Goal: Task Accomplishment & Management: Manage account settings

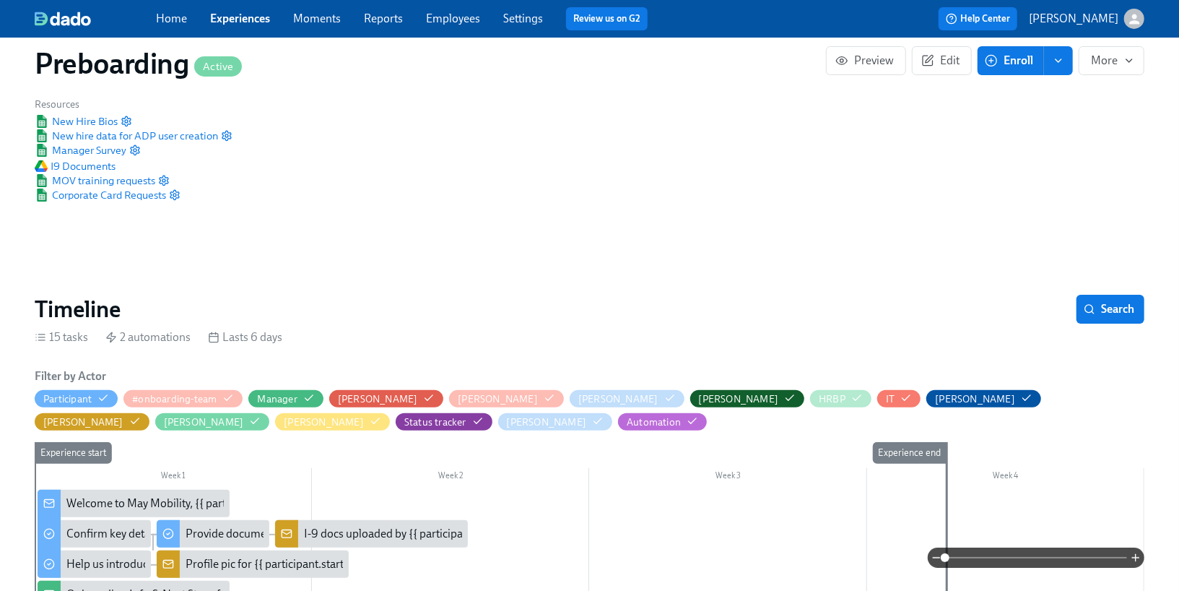
scroll to position [0, 1160]
click at [116, 149] on span "Manager Survey" at bounding box center [81, 150] width 92 height 14
click at [231, 19] on link "Experiences" at bounding box center [240, 19] width 60 height 14
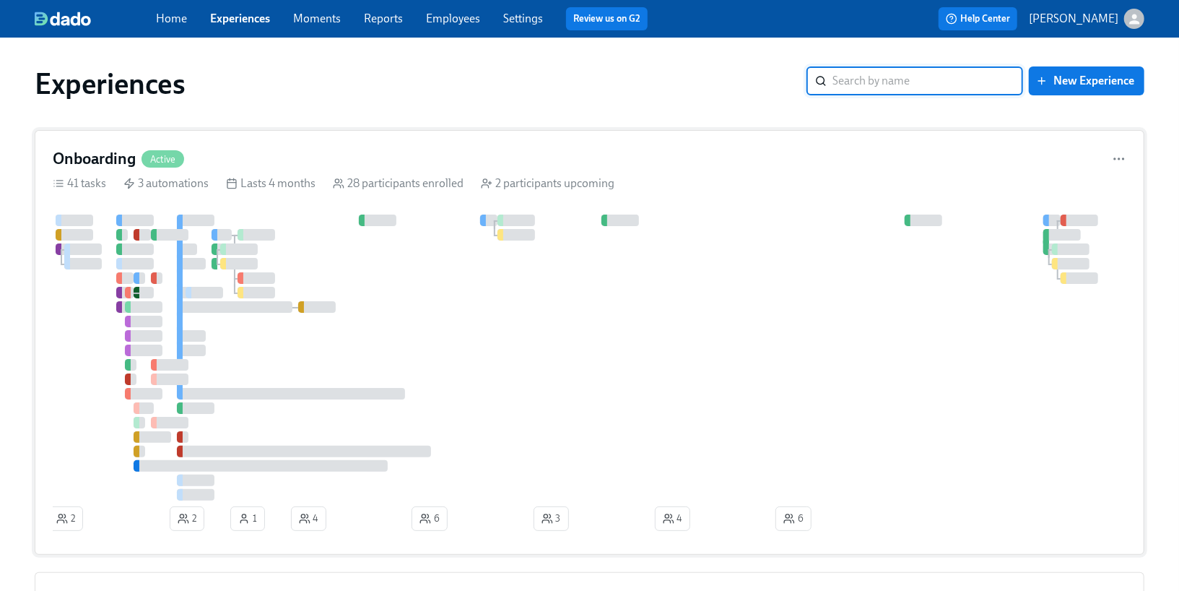
click at [196, 183] on div "3 automations" at bounding box center [165, 183] width 85 height 16
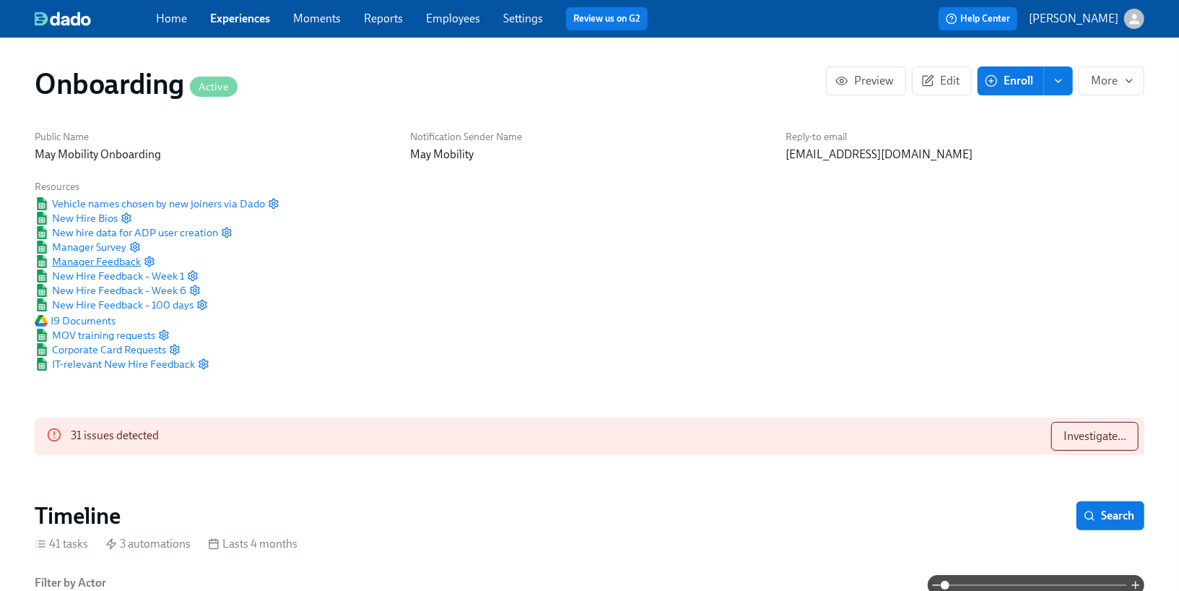
scroll to position [0, 10263]
click at [121, 271] on span "New Hire Feedback – Week 1" at bounding box center [109, 276] width 149 height 14
click at [136, 286] on span "New Hire Feedback – Week 6" at bounding box center [111, 290] width 152 height 14
click at [108, 265] on span "Manager Feedback" at bounding box center [88, 261] width 106 height 14
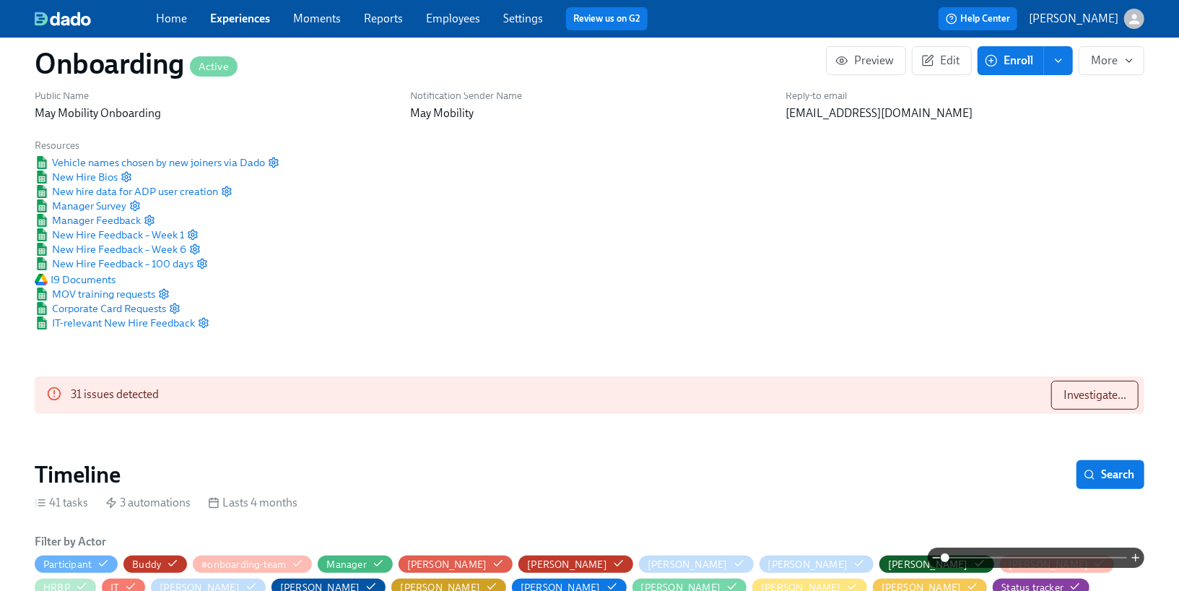
scroll to position [43, 0]
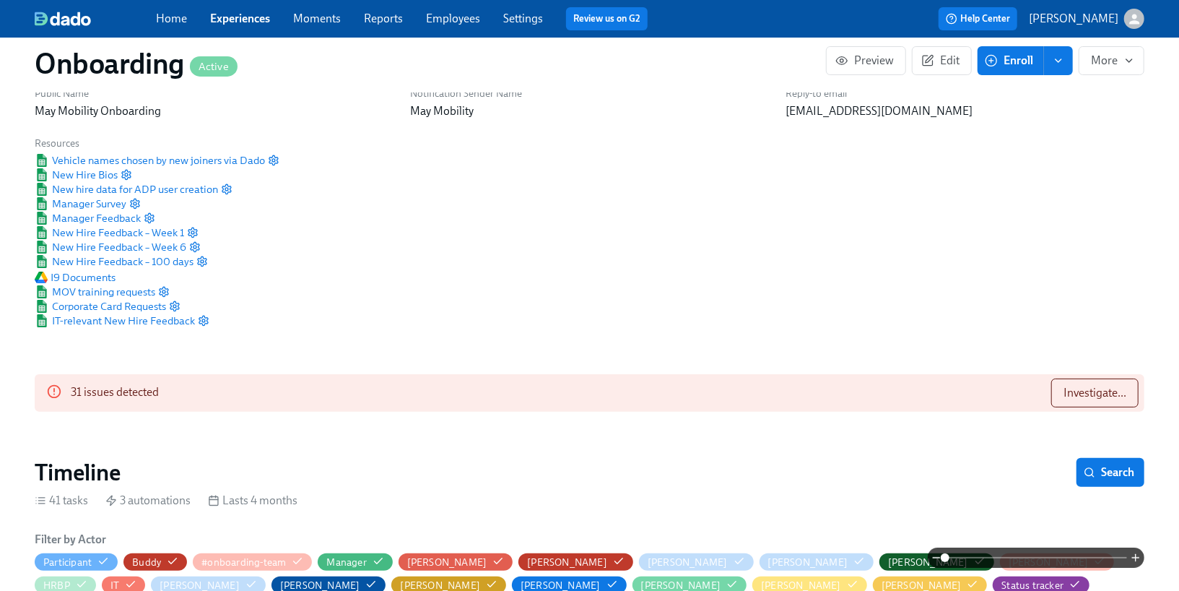
click at [242, 14] on link "Experiences" at bounding box center [240, 19] width 60 height 14
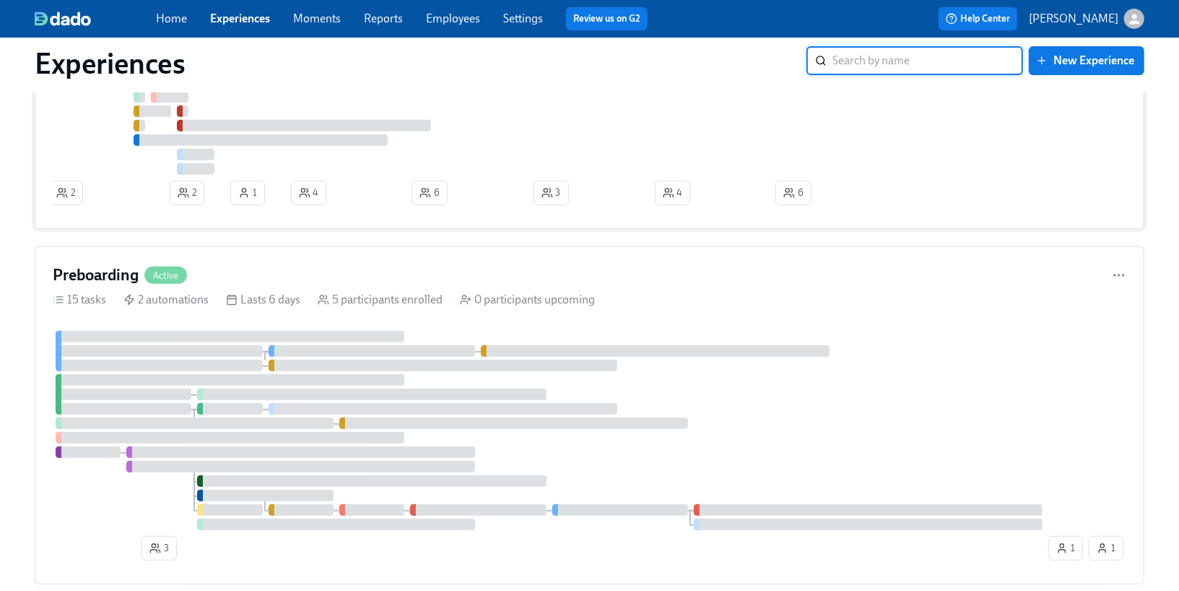
scroll to position [329, 0]
click at [221, 368] on div at bounding box center [159, 363] width 207 height 12
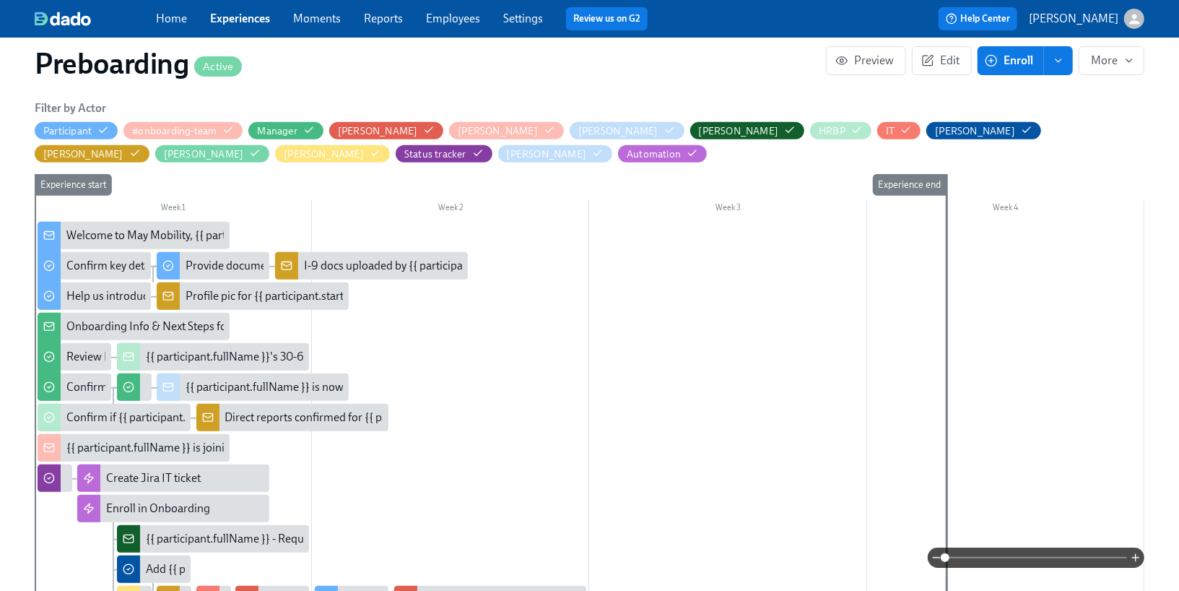
scroll to position [351, 0]
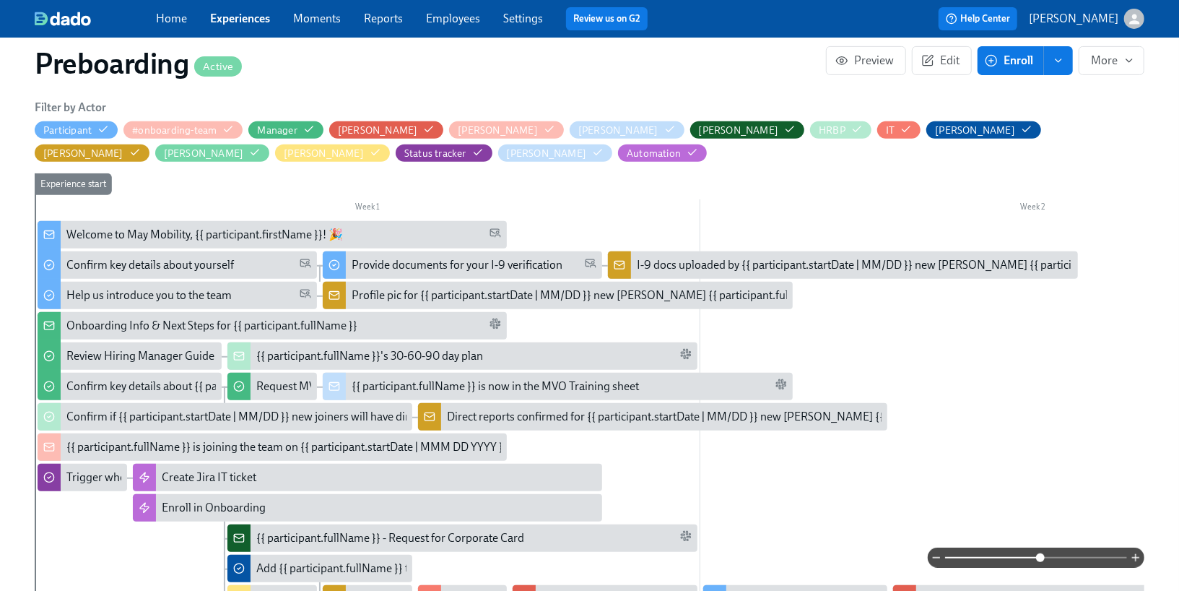
drag, startPoint x: 945, startPoint y: 557, endPoint x: 1041, endPoint y: 548, distance: 96.5
click at [1041, 553] on span at bounding box center [1040, 557] width 9 height 9
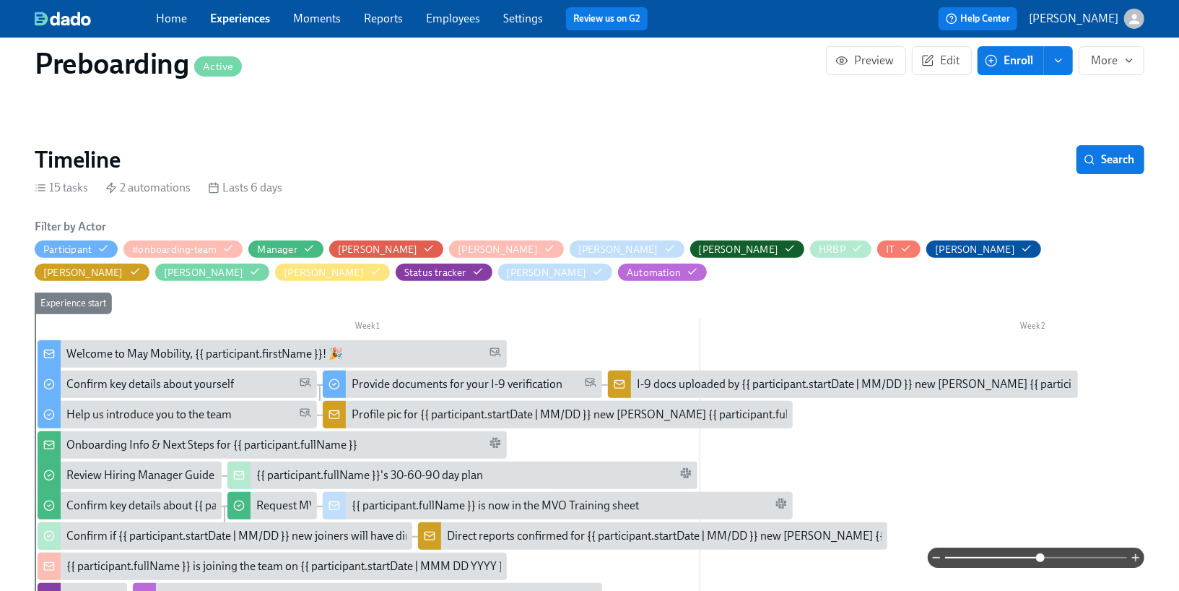
scroll to position [233, 0]
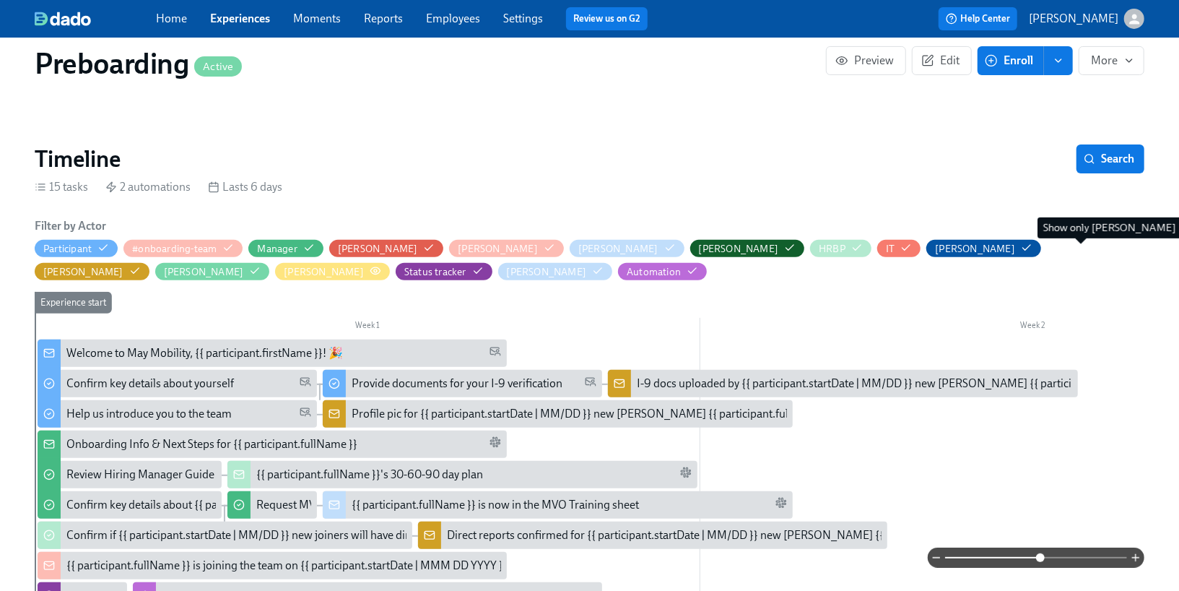
click at [381, 265] on icon "button" at bounding box center [376, 271] width 12 height 12
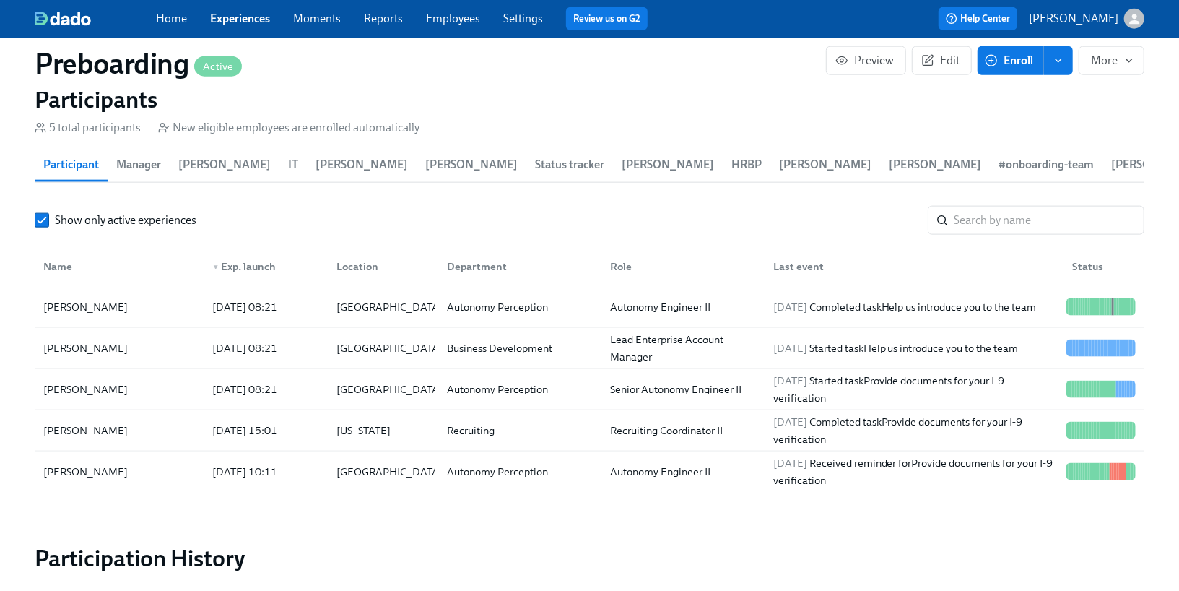
scroll to position [1077, 0]
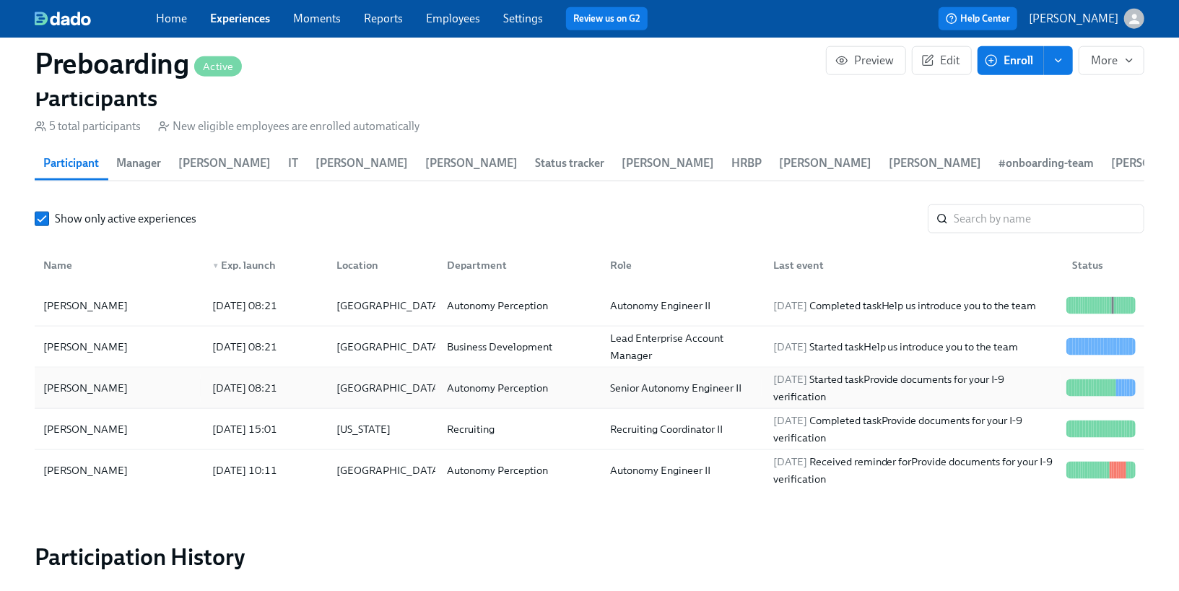
click at [283, 385] on div "[DATE] 08:21" at bounding box center [245, 387] width 77 height 17
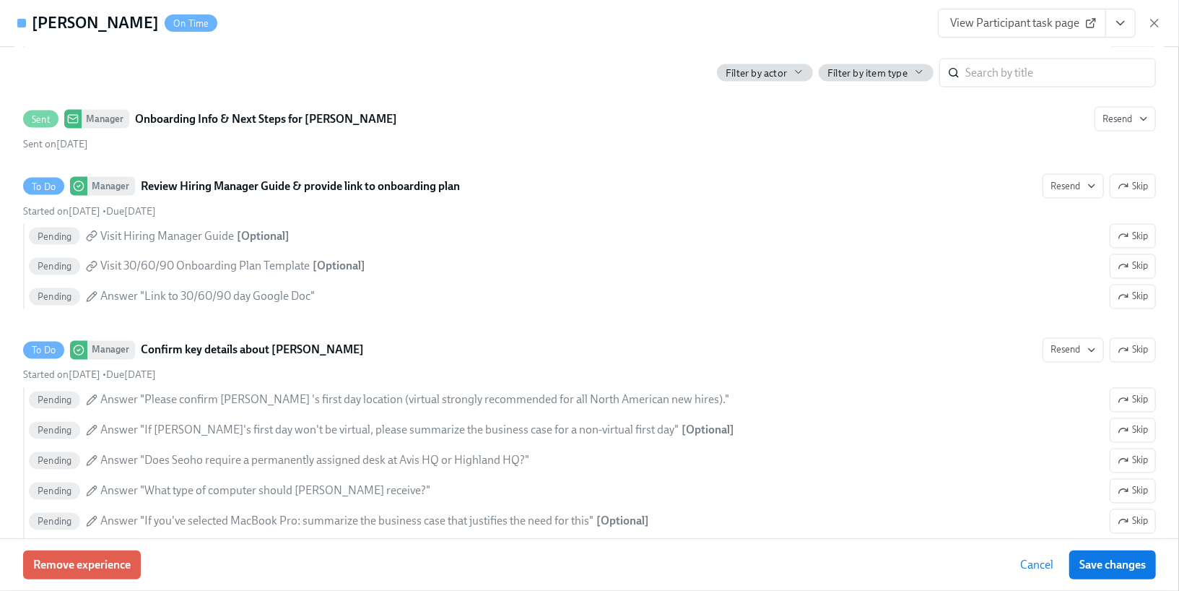
scroll to position [774, 0]
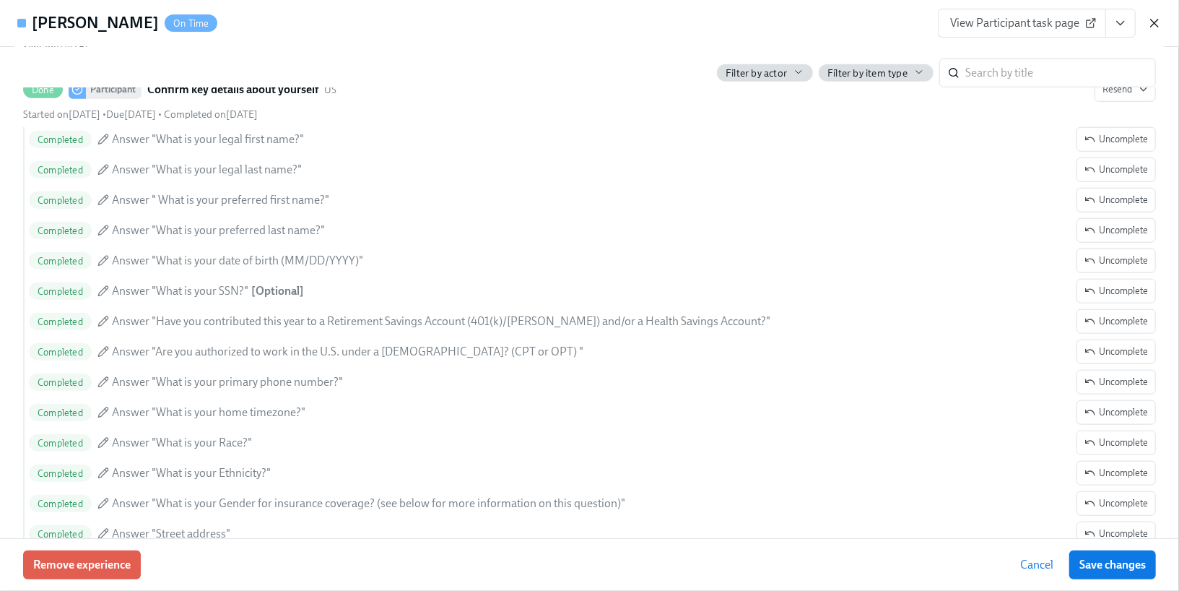
click at [1153, 18] on icon "button" at bounding box center [1154, 23] width 14 height 14
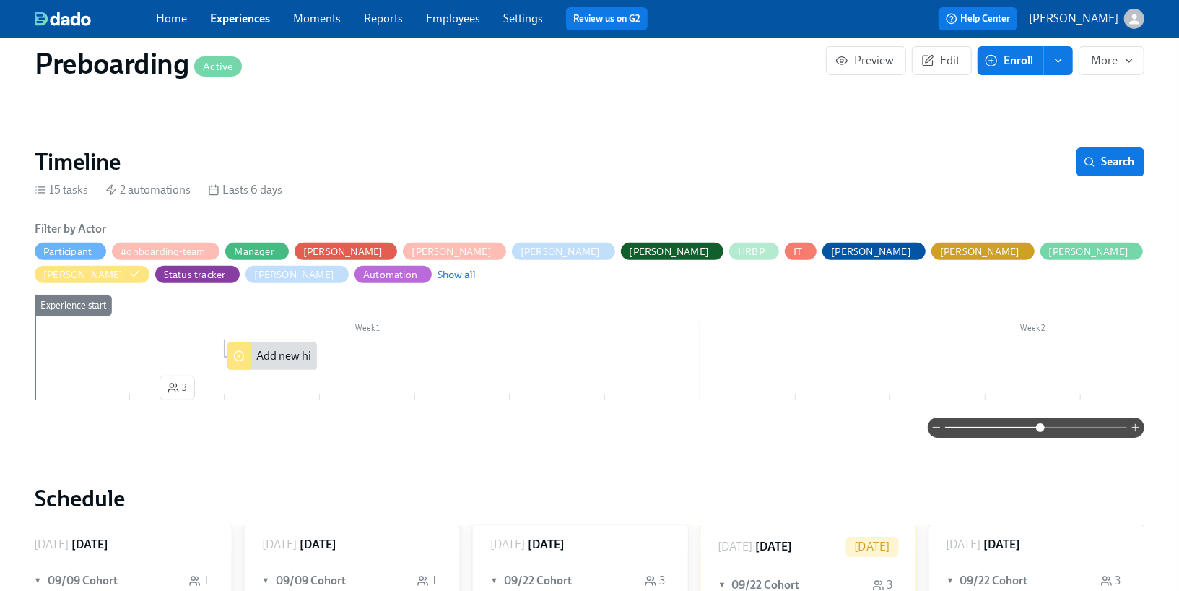
scroll to position [238, 0]
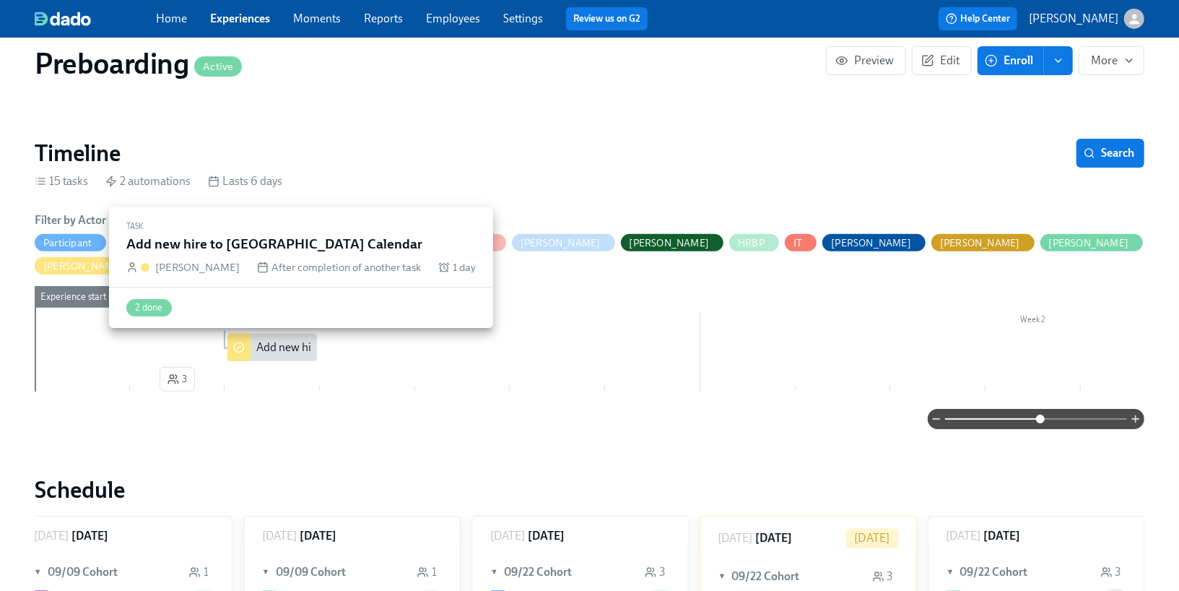
click at [287, 357] on div "Add new hire to [GEOGRAPHIC_DATA] Calendar" at bounding box center [272, 347] width 90 height 27
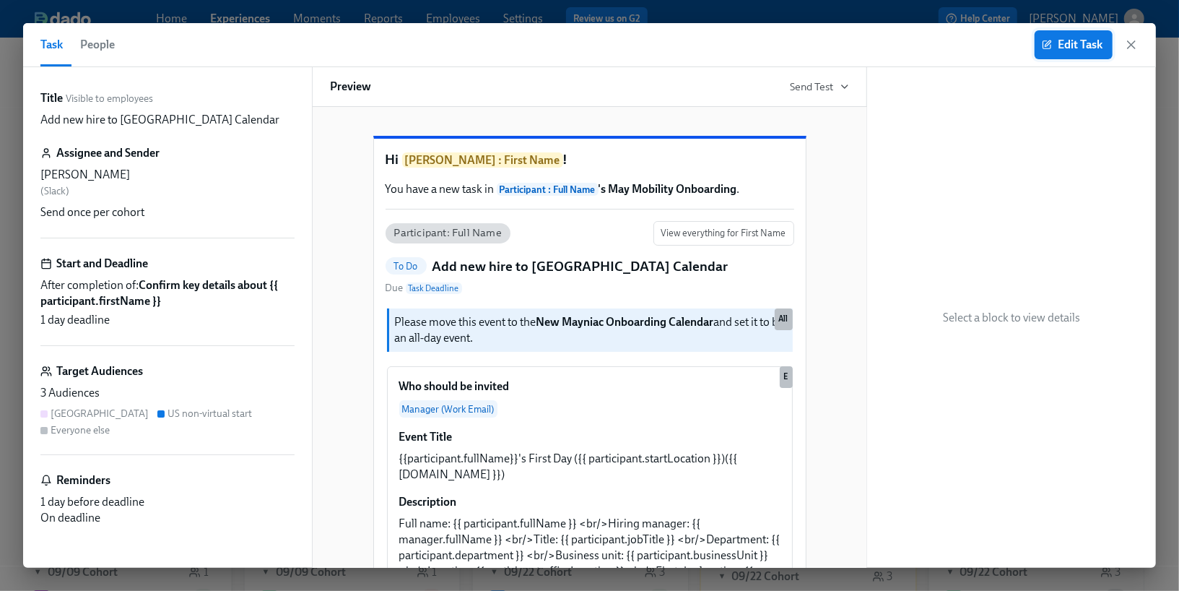
click at [1056, 41] on span "Edit Task" at bounding box center [1074, 45] width 58 height 14
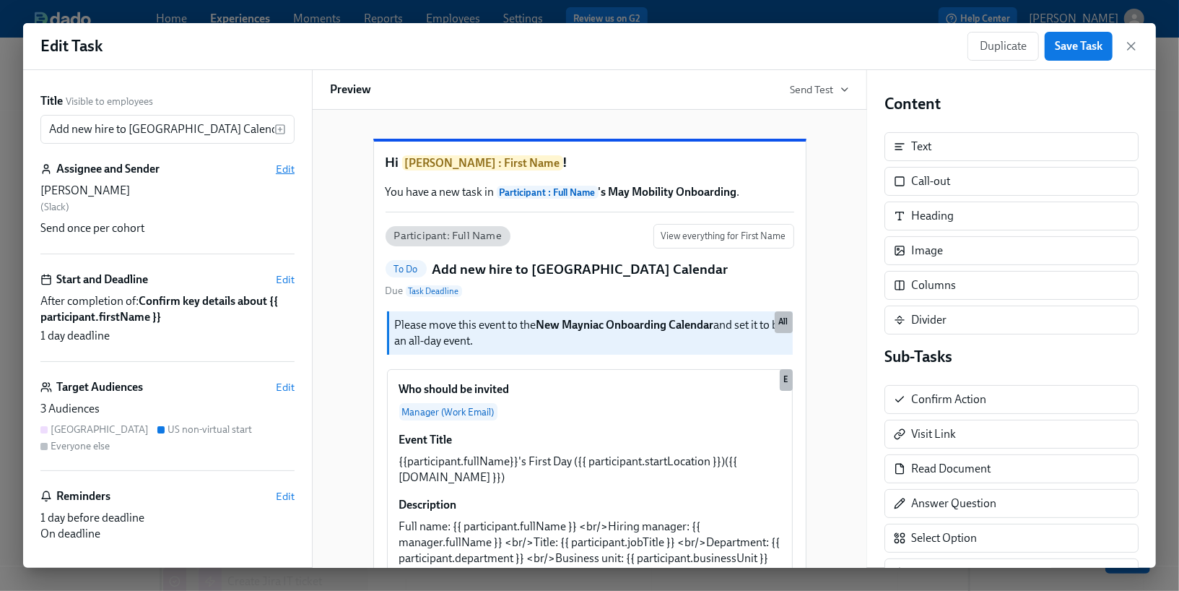
click at [287, 170] on span "Edit" at bounding box center [285, 169] width 19 height 14
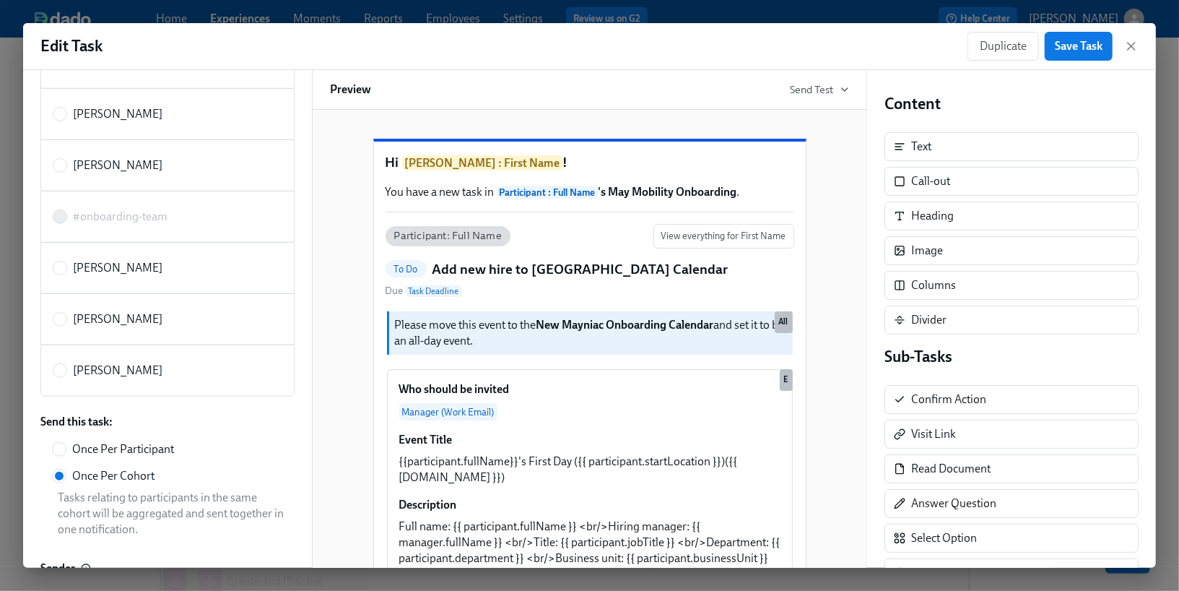
click at [80, 363] on span "[PERSON_NAME]" at bounding box center [118, 371] width 90 height 16
click at [66, 364] on input "[PERSON_NAME]" at bounding box center [59, 370] width 13 height 13
radio input "true"
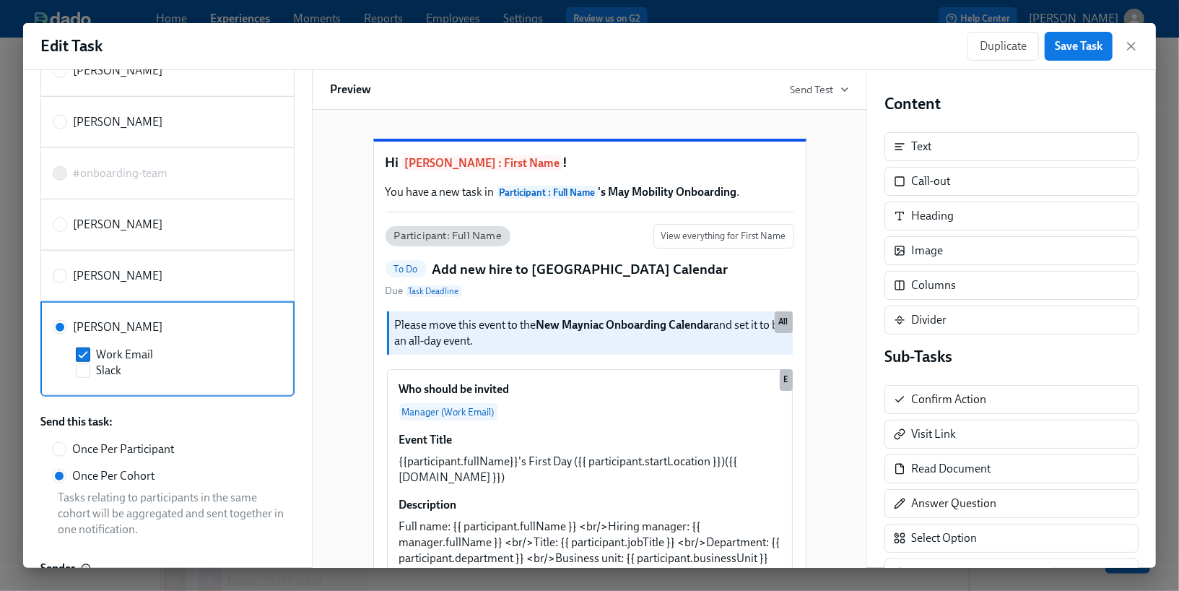
scroll to position [588, 0]
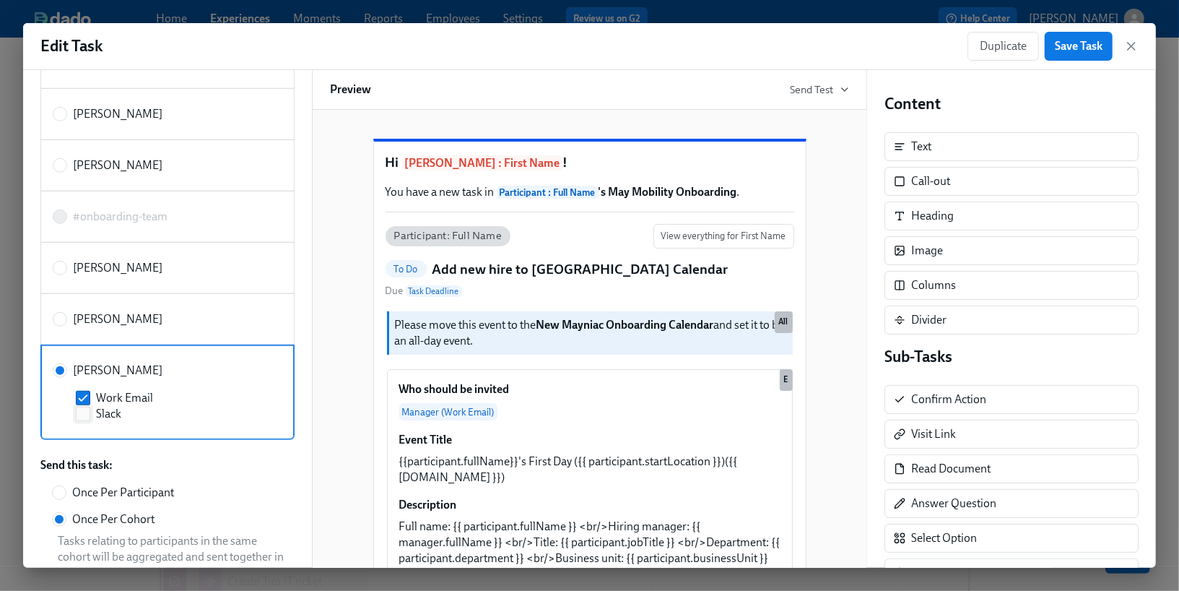
click at [87, 407] on input "Slack" at bounding box center [83, 413] width 13 height 13
checkbox input "true"
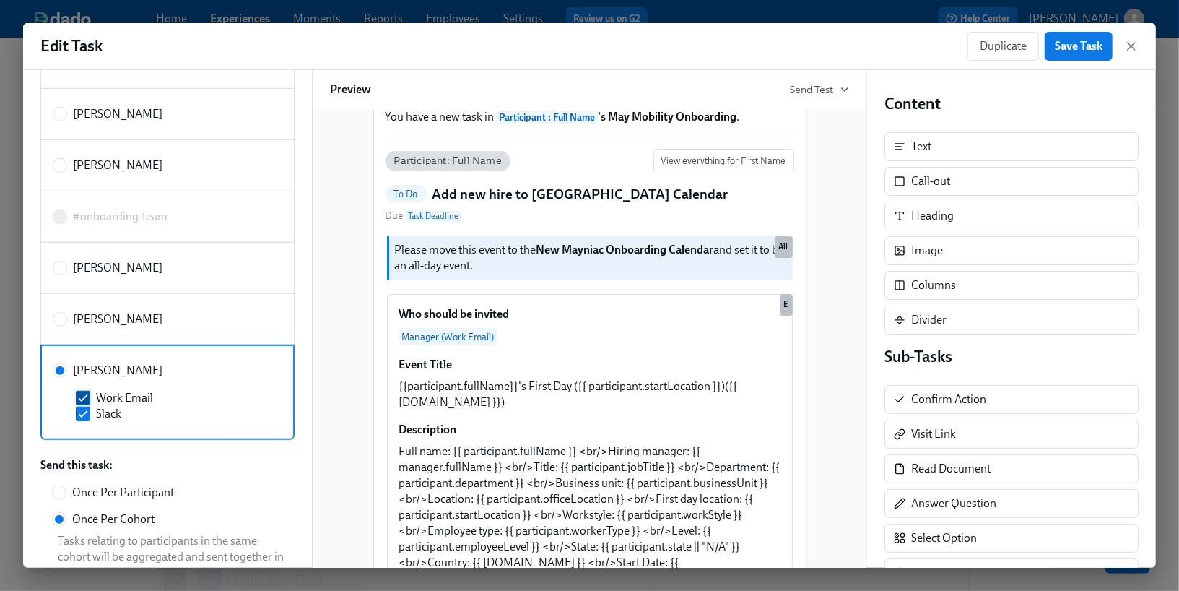
scroll to position [757, 0]
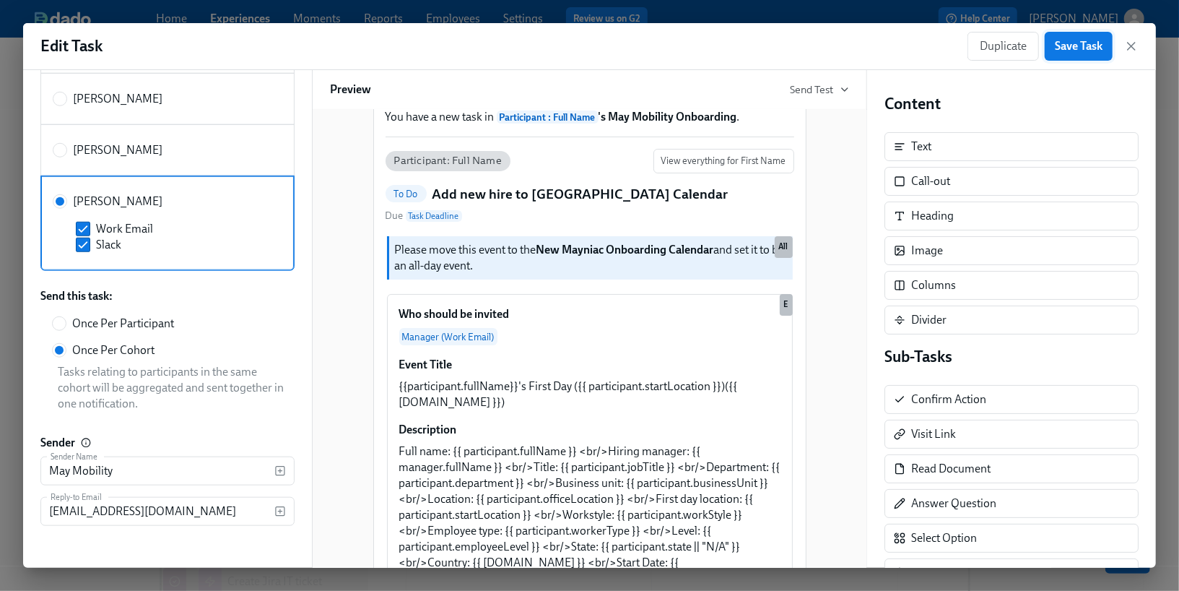
click at [1056, 58] on button "Save Task" at bounding box center [1079, 46] width 68 height 29
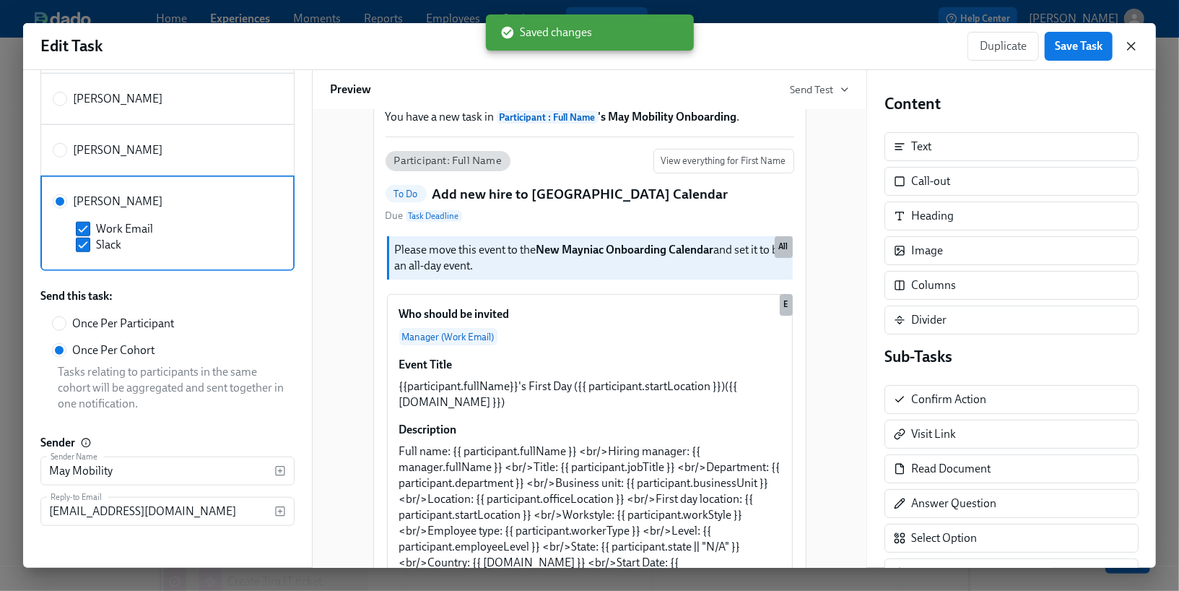
click at [1132, 48] on icon "button" at bounding box center [1131, 46] width 14 height 14
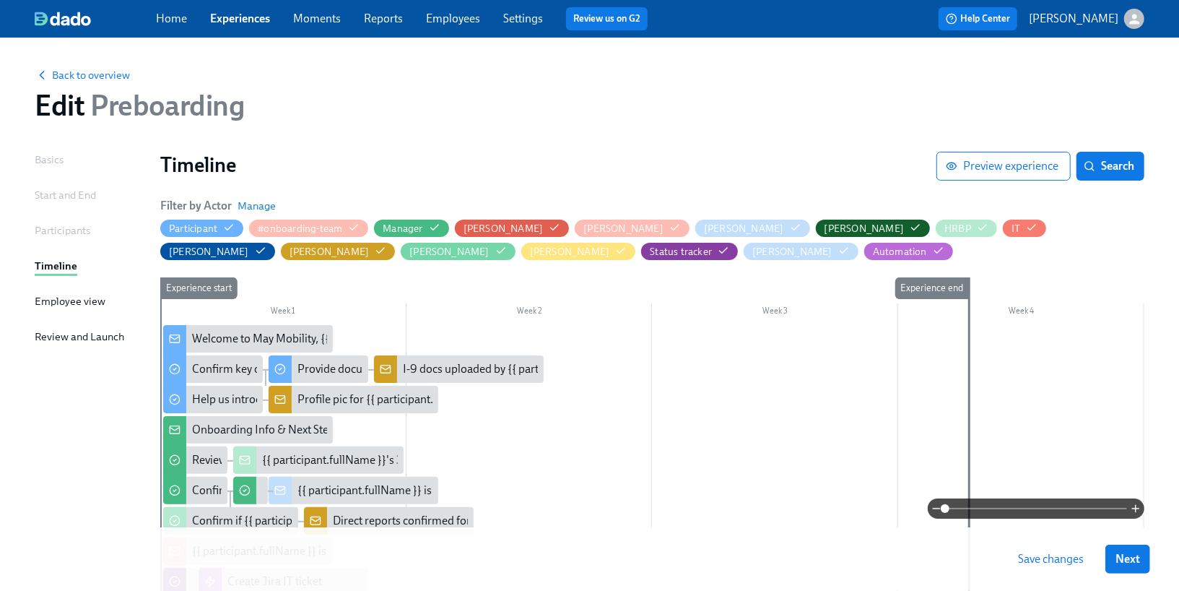
click at [1056, 556] on span "Save changes" at bounding box center [1051, 559] width 66 height 14
click at [236, 19] on link "Experiences" at bounding box center [240, 19] width 60 height 14
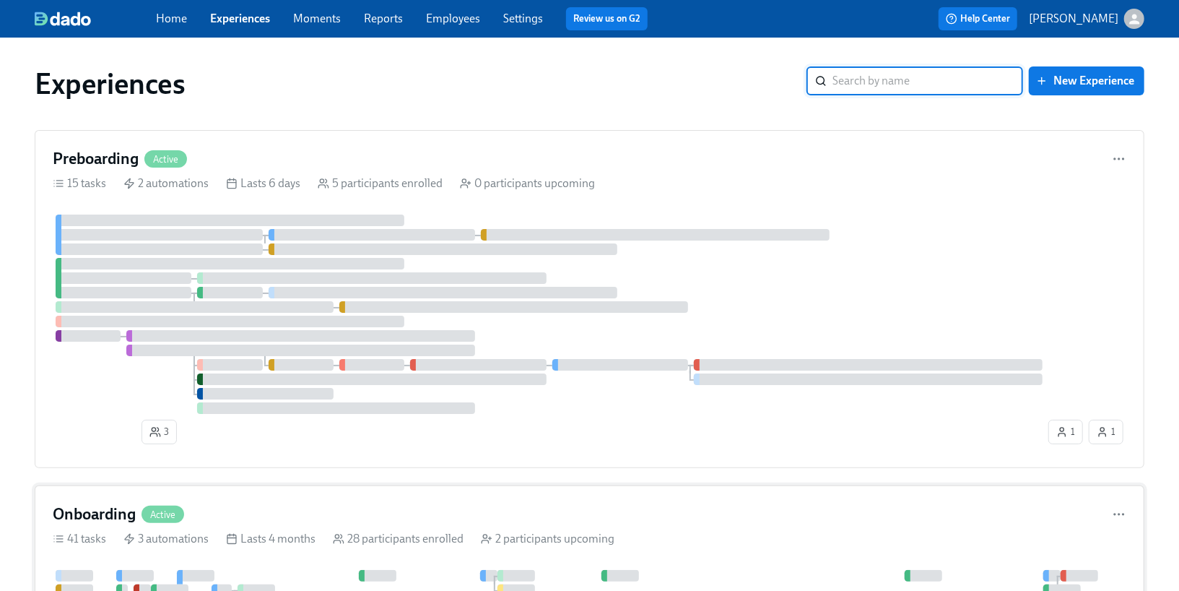
click at [196, 542] on div "3 automations" at bounding box center [165, 539] width 85 height 16
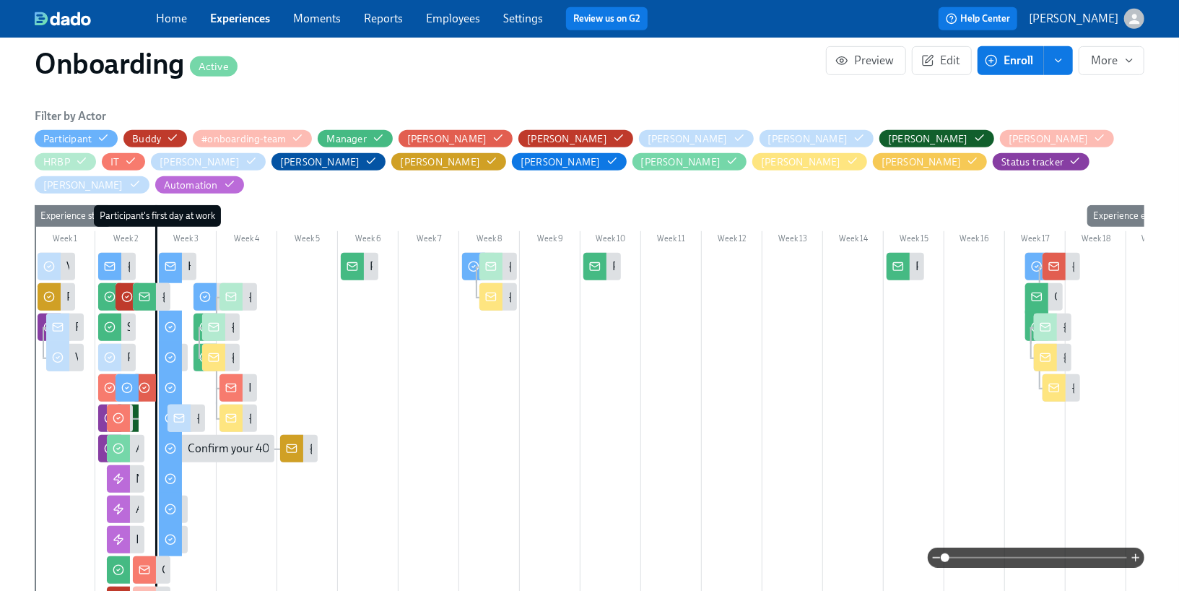
scroll to position [0, 10263]
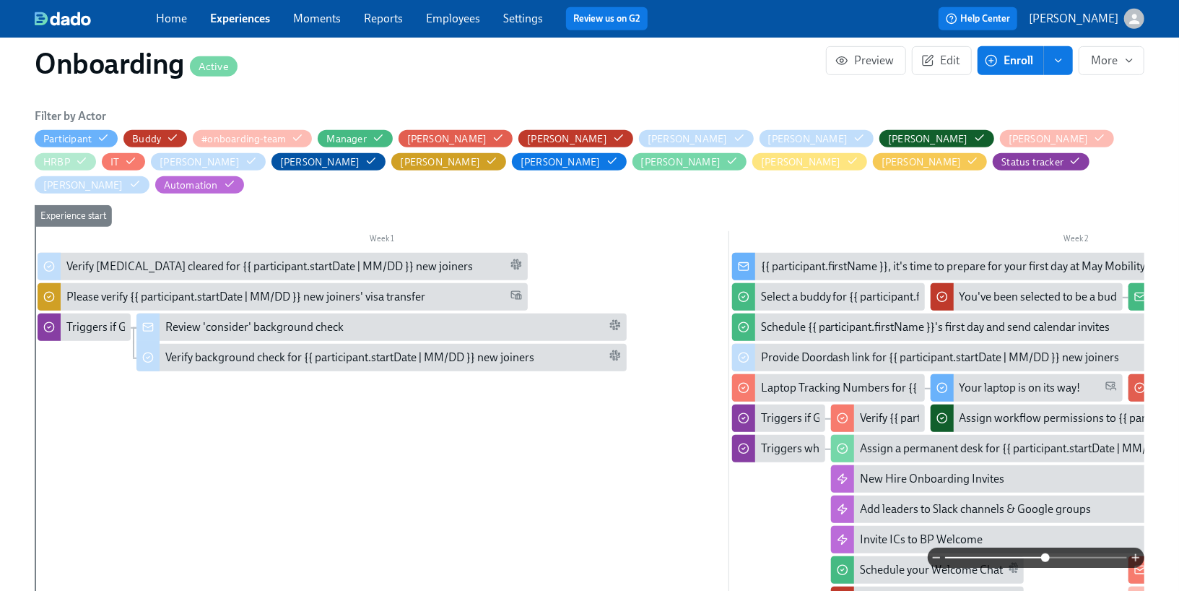
drag, startPoint x: 945, startPoint y: 557, endPoint x: 1046, endPoint y: 555, distance: 101.1
click at [1046, 555] on span at bounding box center [1045, 557] width 9 height 9
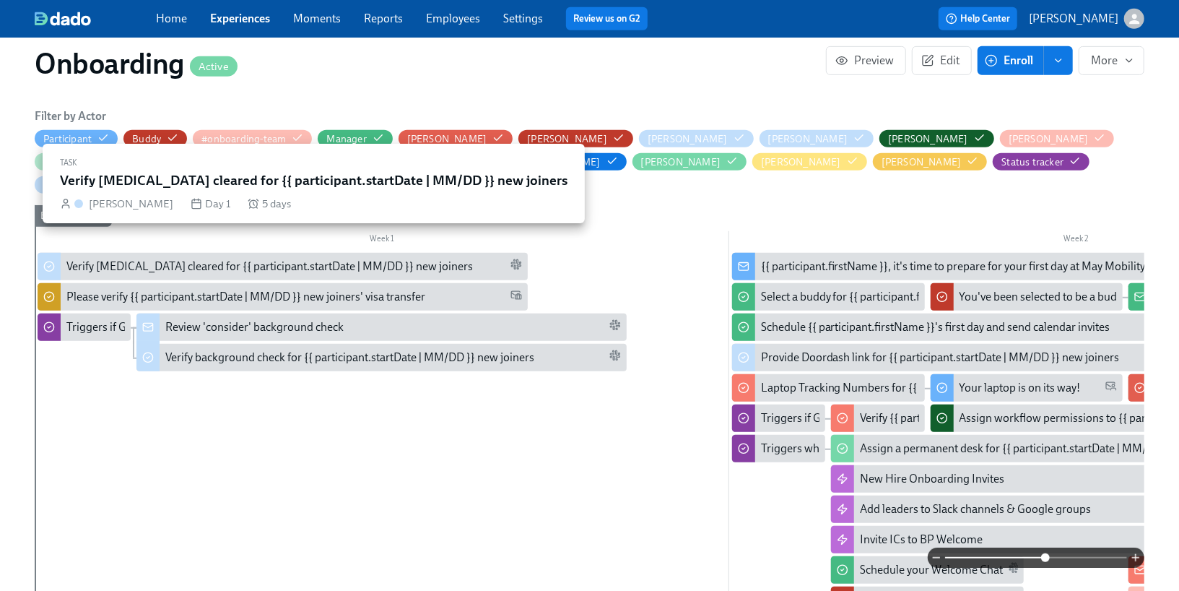
click at [334, 259] on div "Verify [MEDICAL_DATA] cleared for {{ participant.startDate | MM/DD }} new joine…" at bounding box center [269, 267] width 407 height 16
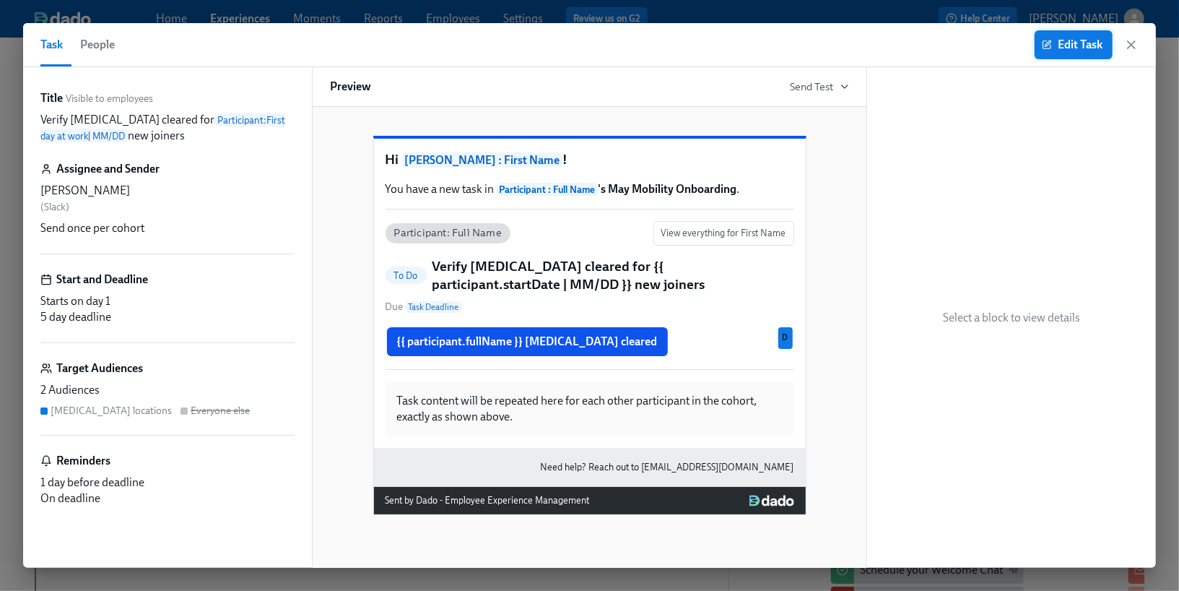
click at [1056, 51] on span "Edit Task" at bounding box center [1074, 45] width 58 height 14
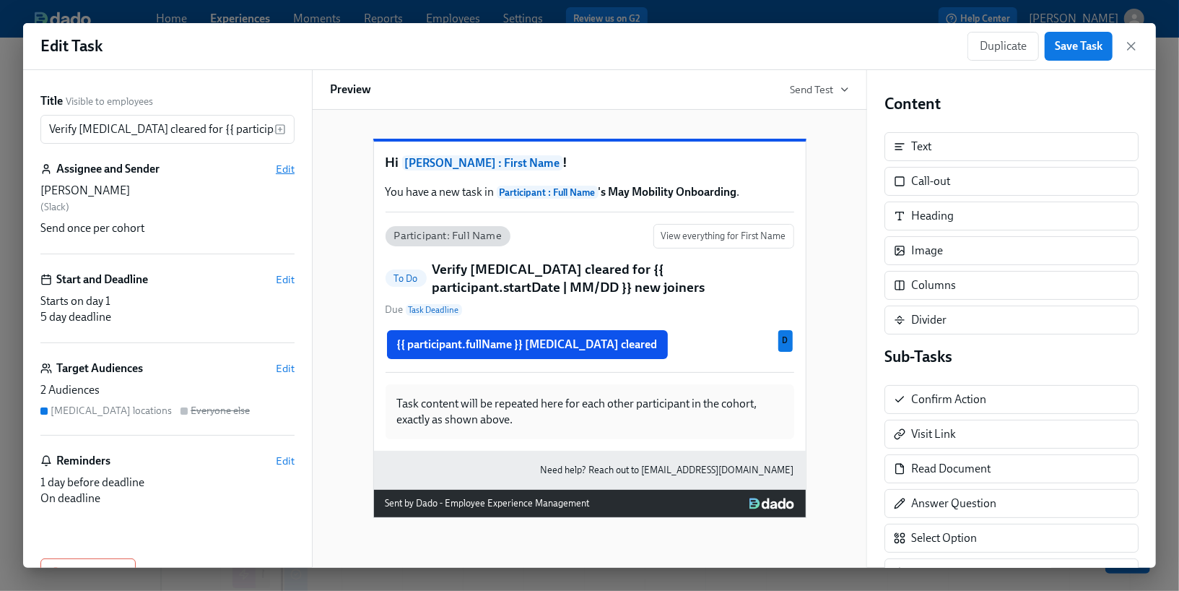
click at [281, 173] on span "Edit" at bounding box center [285, 169] width 19 height 14
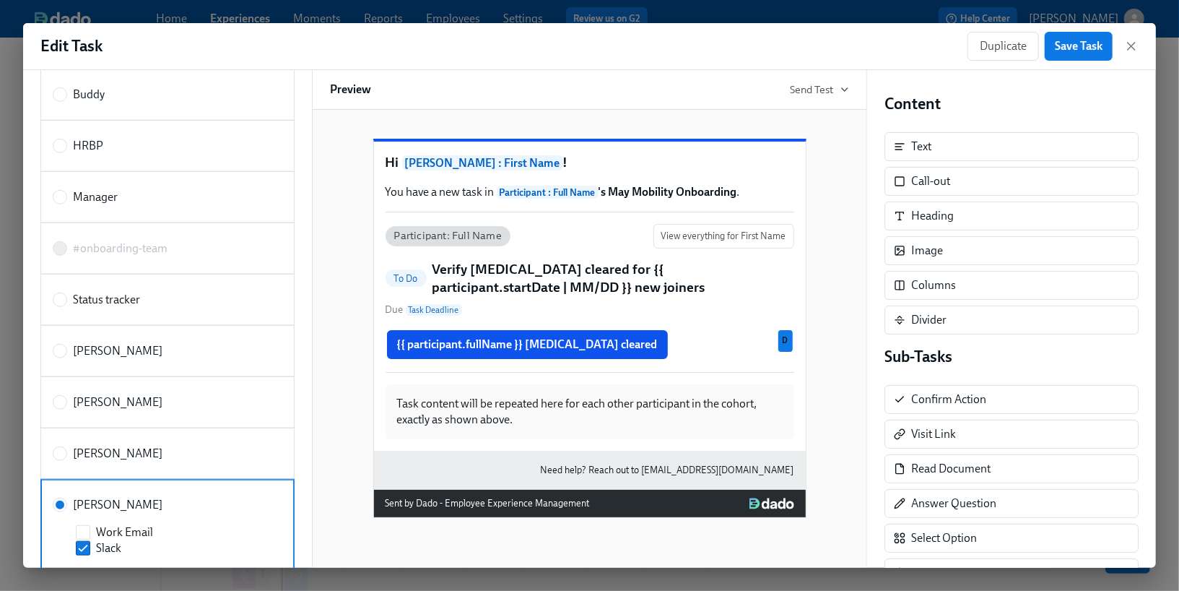
scroll to position [771, 0]
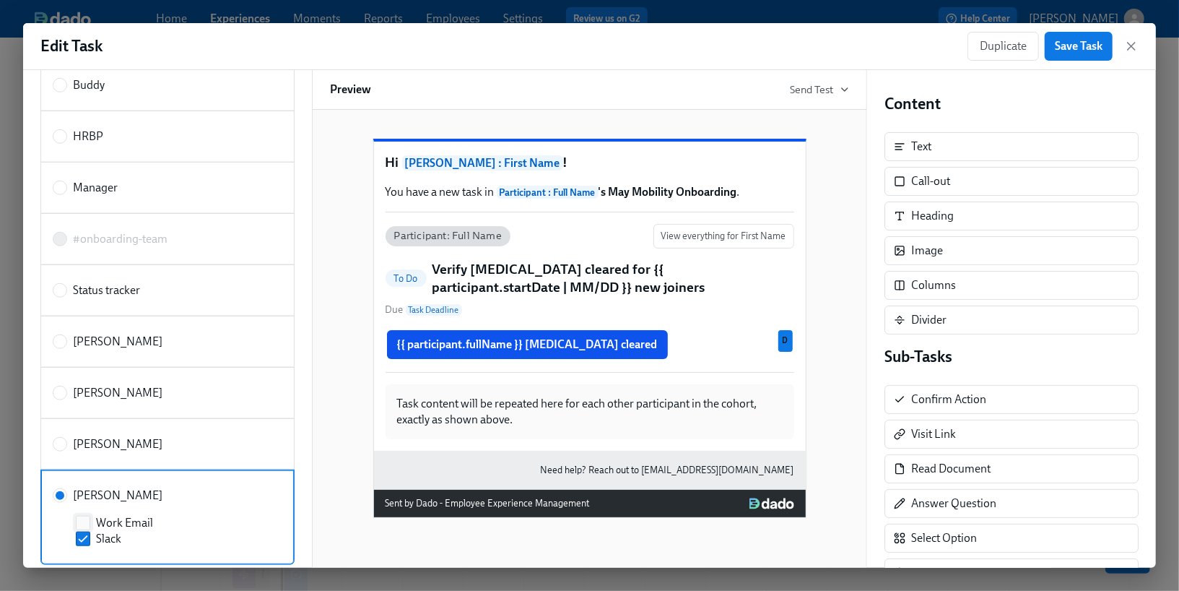
click at [117, 515] on span "Work Email" at bounding box center [124, 523] width 57 height 16
click at [90, 516] on input "Work Email" at bounding box center [83, 522] width 13 height 13
checkbox input "true"
click at [1085, 50] on span "Save Task" at bounding box center [1079, 46] width 48 height 14
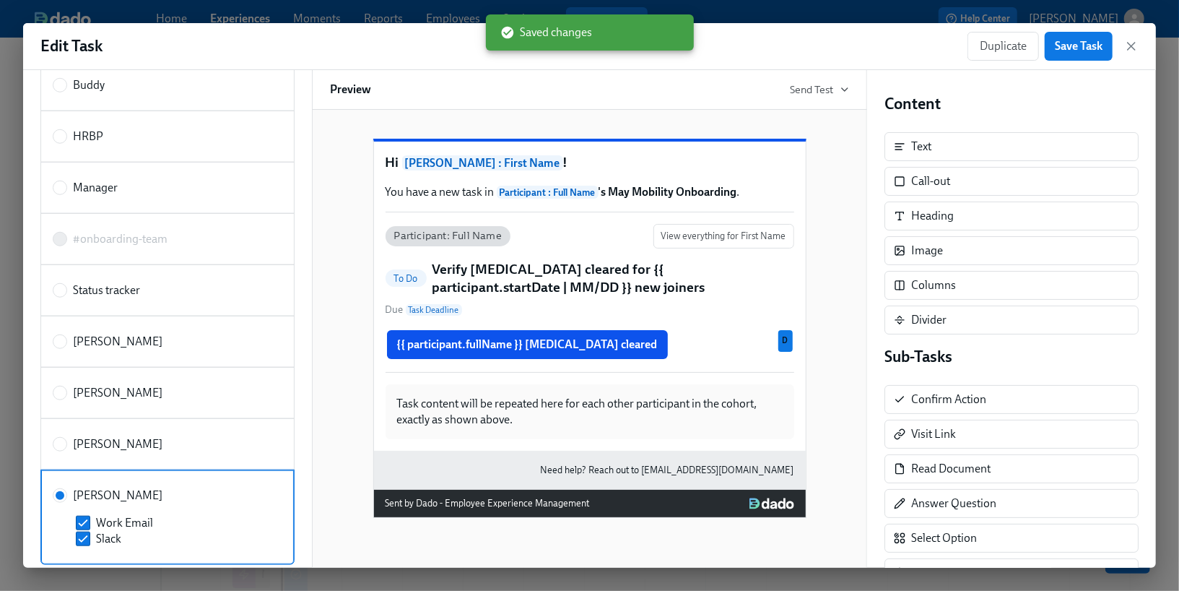
click at [1137, 45] on icon "button" at bounding box center [1131, 46] width 14 height 14
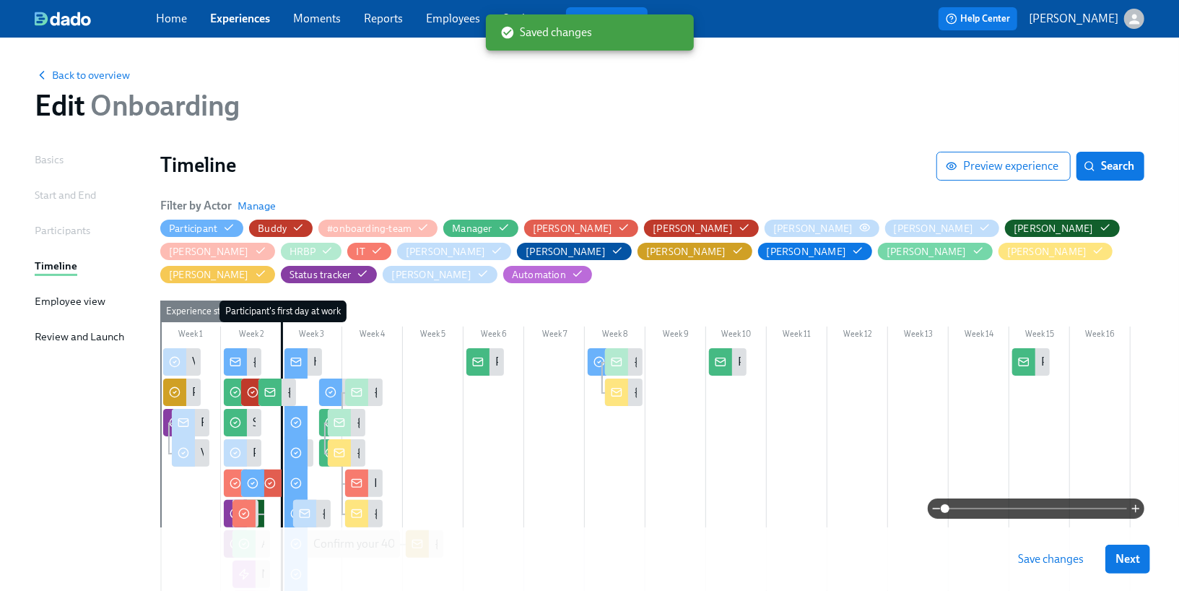
click at [859, 229] on icon "button" at bounding box center [865, 228] width 12 height 12
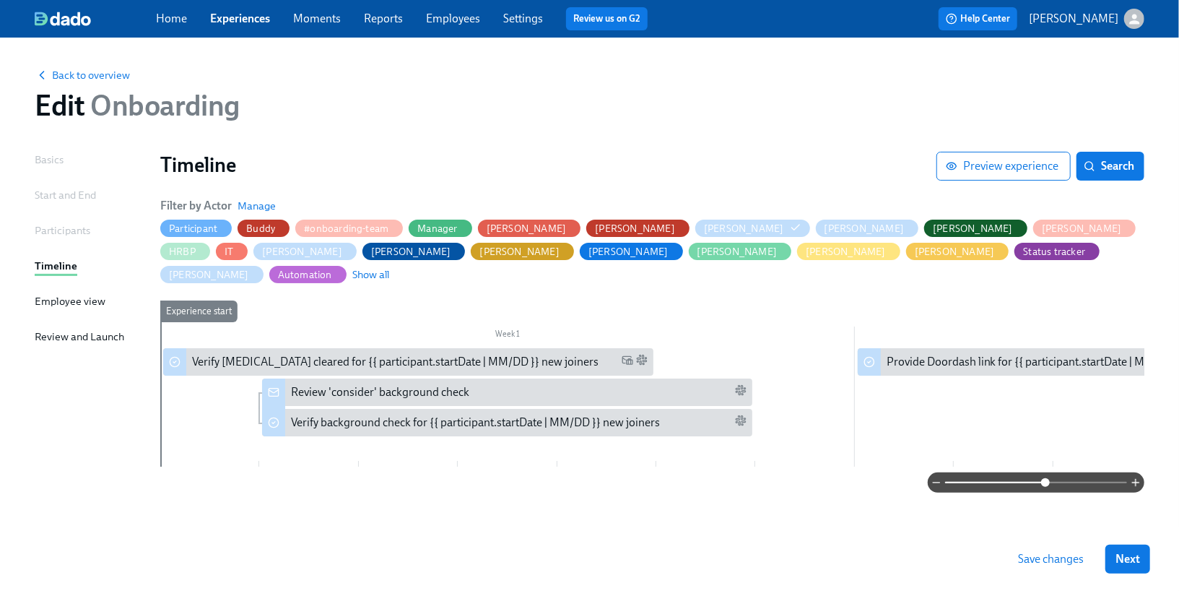
drag, startPoint x: 947, startPoint y: 485, endPoint x: 1045, endPoint y: 474, distance: 98.7
click at [1045, 478] on span at bounding box center [1045, 482] width 9 height 9
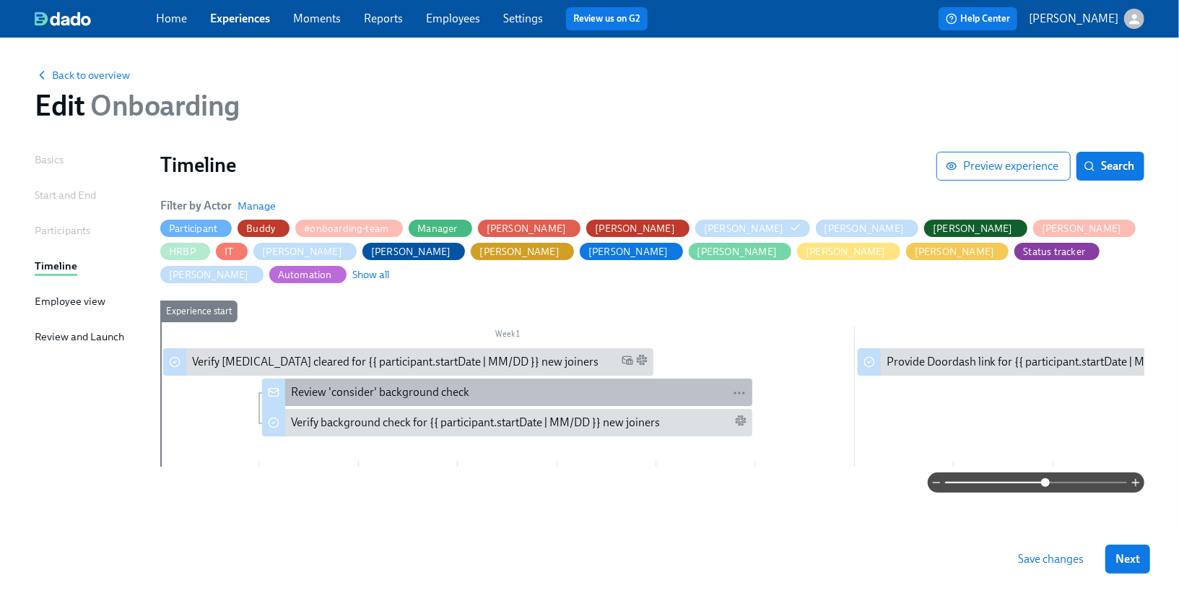
click at [527, 384] on div "Review 'consider' background check" at bounding box center [519, 392] width 456 height 16
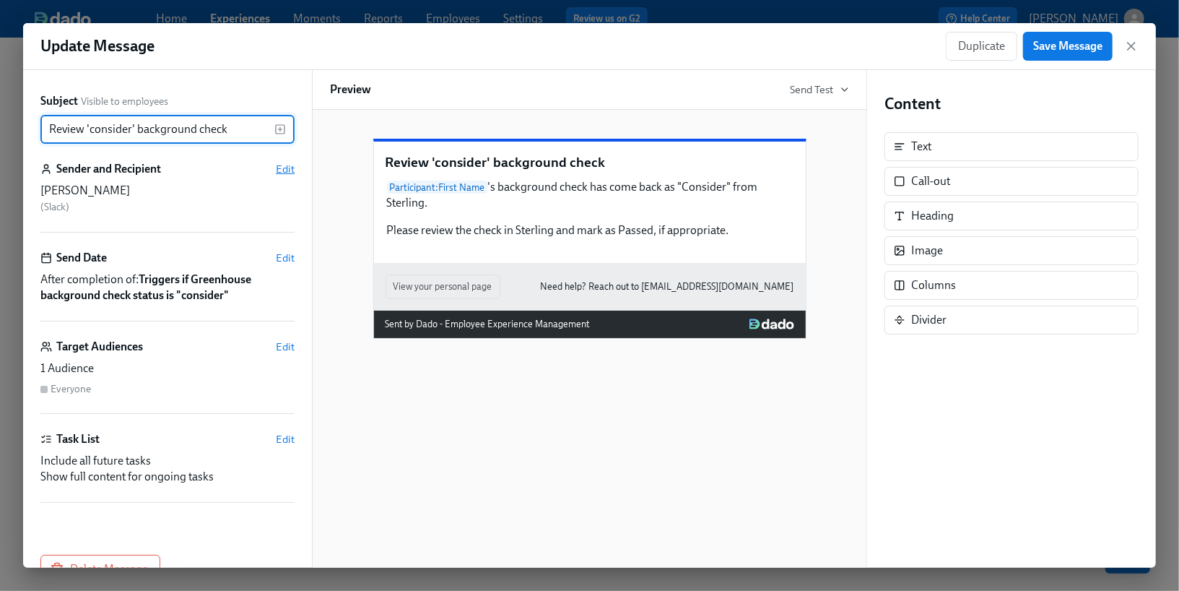
click at [282, 171] on span "Edit" at bounding box center [285, 169] width 19 height 14
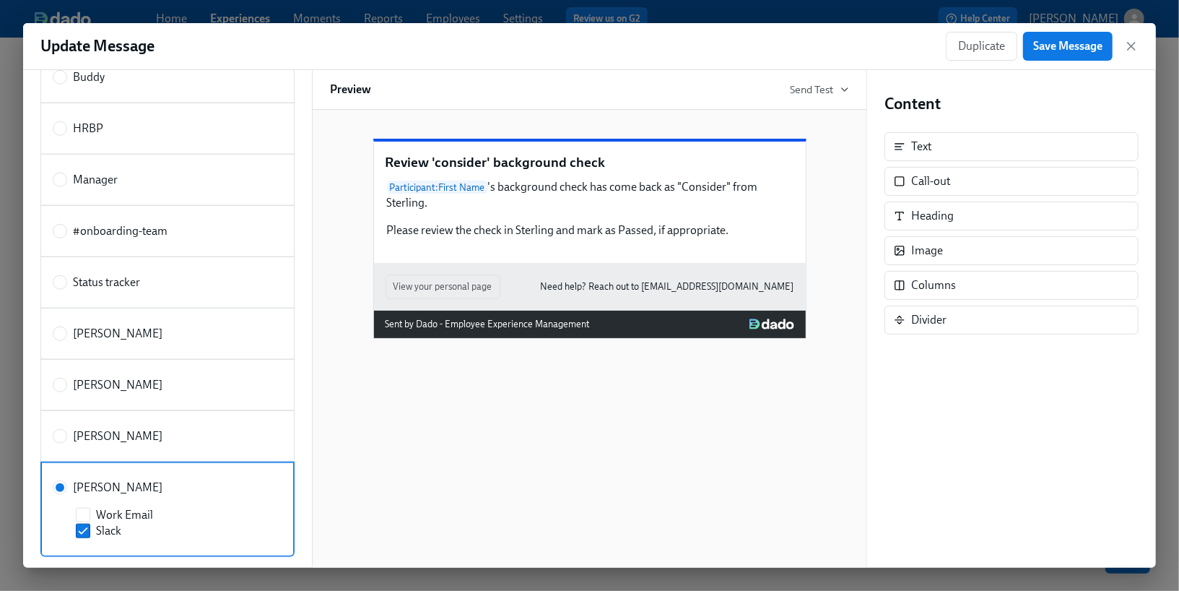
scroll to position [792, 0]
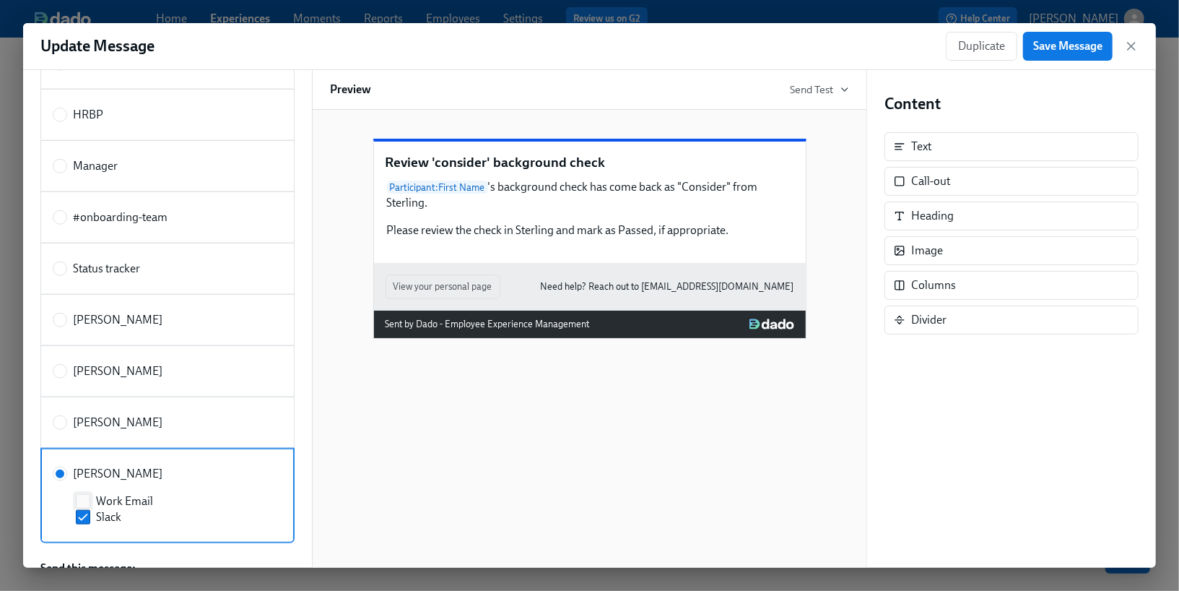
click at [112, 493] on span "Work Email" at bounding box center [124, 501] width 57 height 16
click at [90, 495] on input "Work Email" at bounding box center [83, 501] width 13 height 13
checkbox input "true"
click at [1054, 48] on span "Save Message" at bounding box center [1067, 46] width 69 height 14
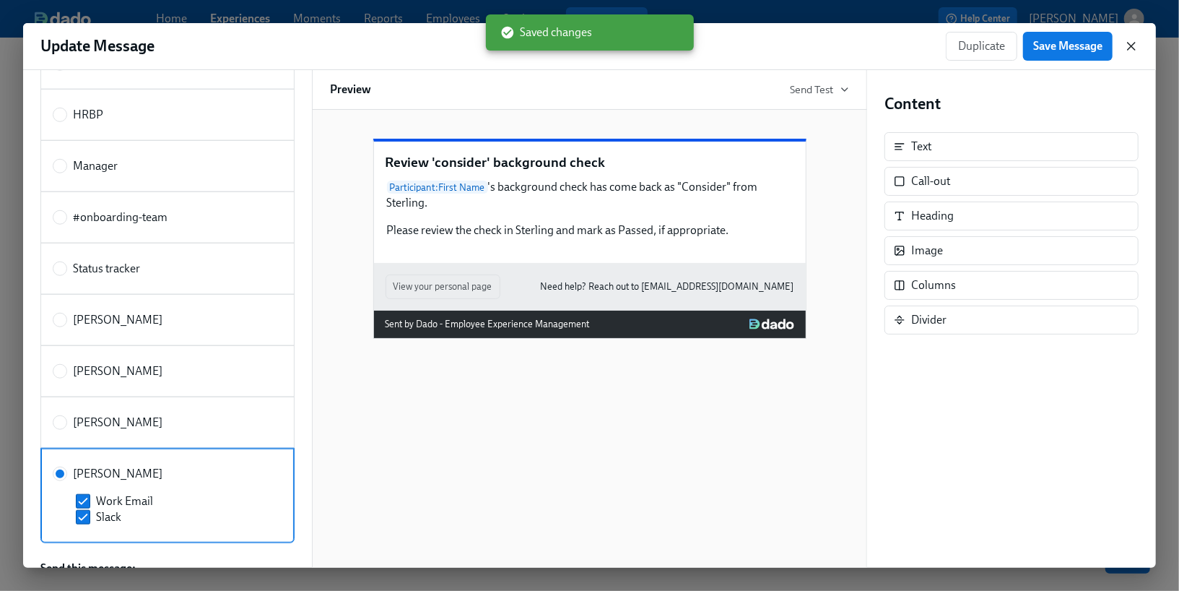
click at [1129, 48] on icon "button" at bounding box center [1131, 46] width 14 height 14
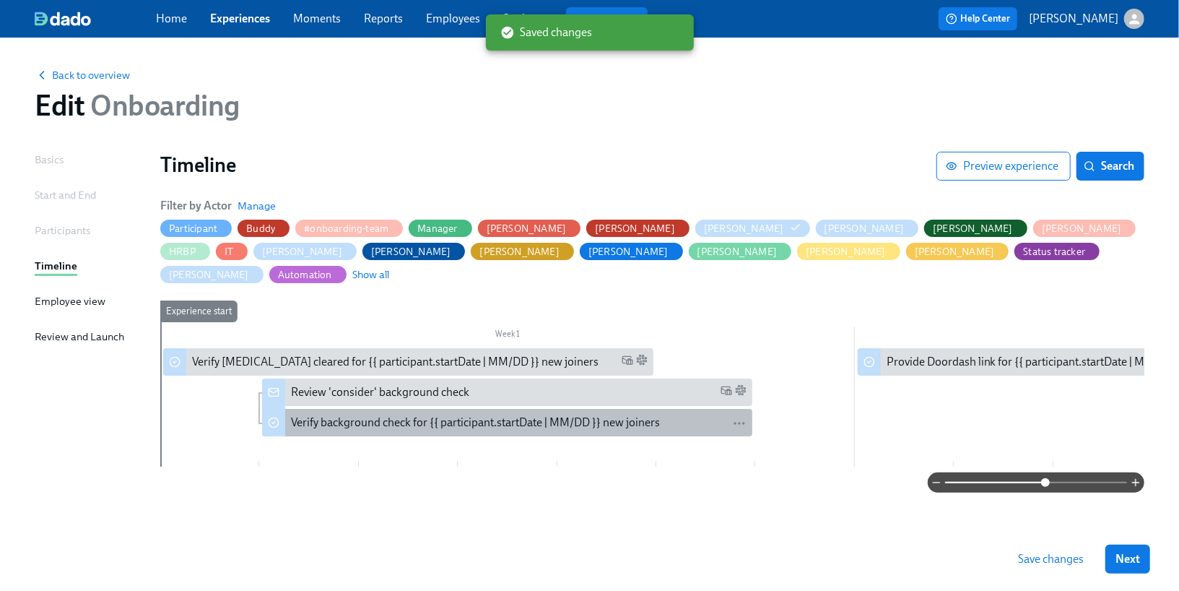
click at [474, 415] on div "Verify background check for {{ participant.startDate | MM/DD }} new joiners" at bounding box center [475, 423] width 369 height 16
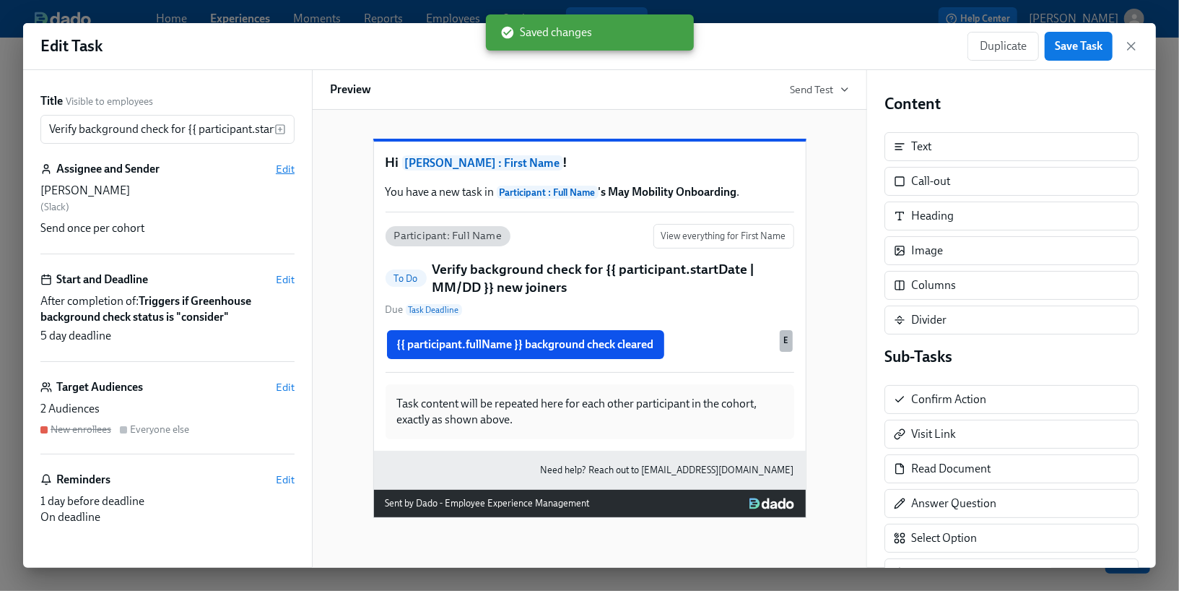
click at [280, 175] on span "Edit" at bounding box center [285, 169] width 19 height 14
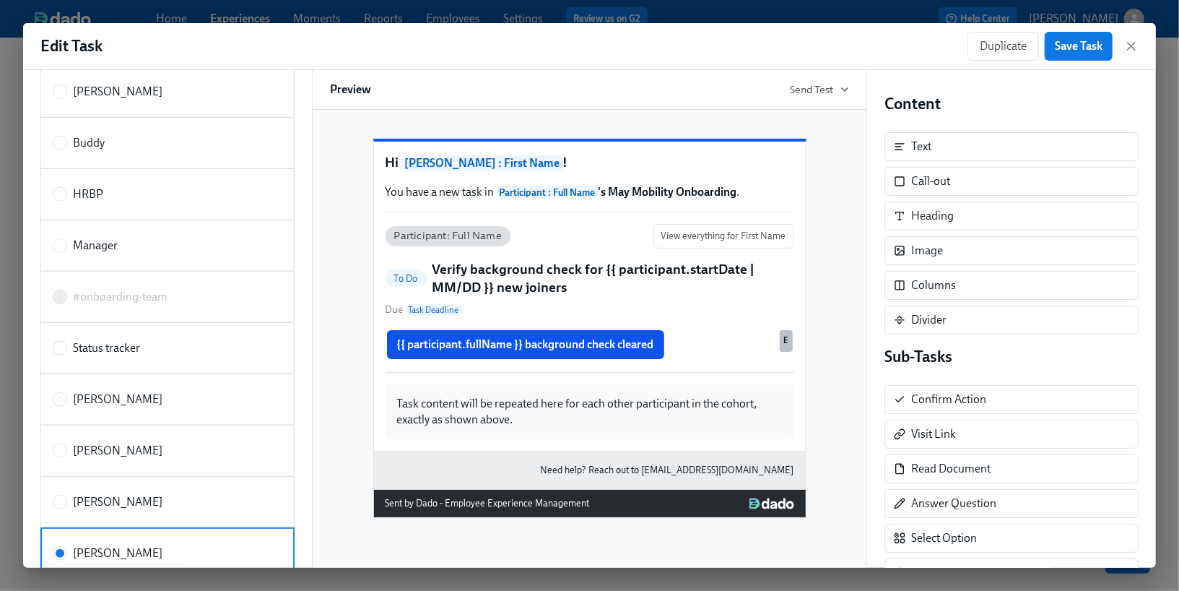
scroll to position [810, 0]
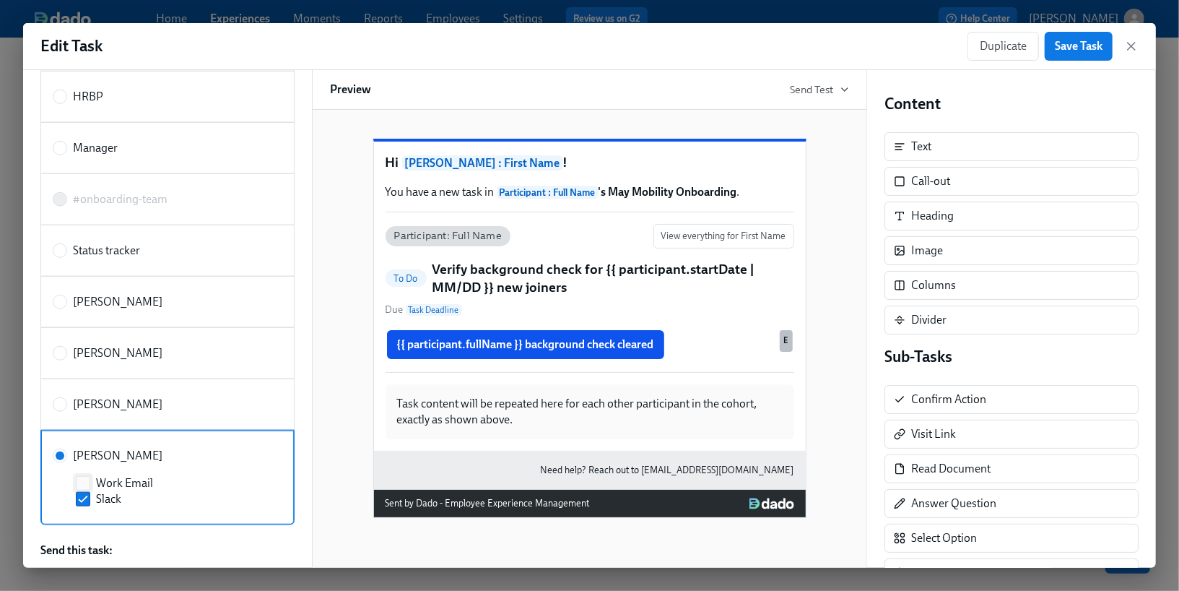
click at [84, 477] on input "Work Email" at bounding box center [83, 483] width 13 height 13
checkbox input "true"
click at [1080, 45] on span "Save Task" at bounding box center [1079, 46] width 48 height 14
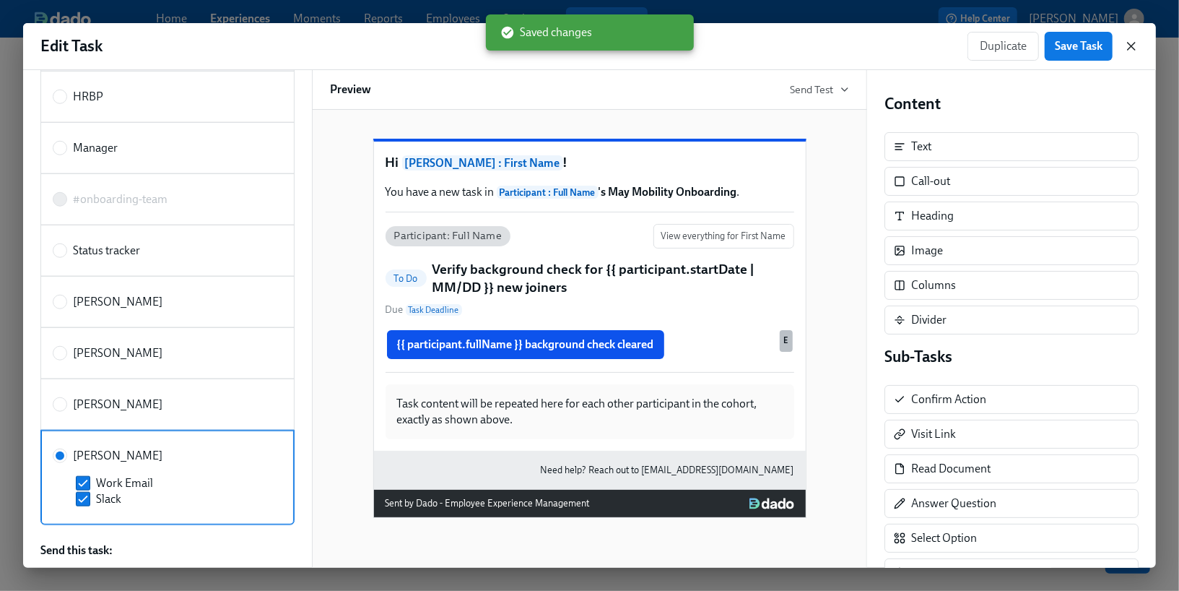
click at [1131, 50] on icon "button" at bounding box center [1131, 46] width 14 height 14
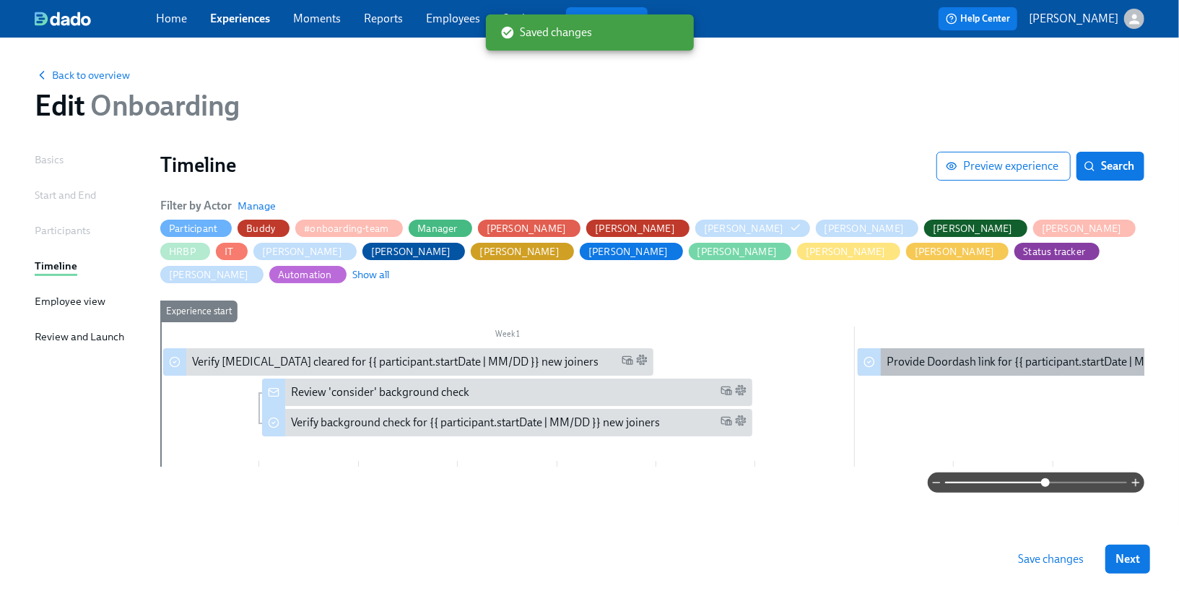
click at [968, 354] on div "Provide Doordash link for {{ participant.startDate | MM/DD }} new joiners" at bounding box center [1066, 362] width 359 height 16
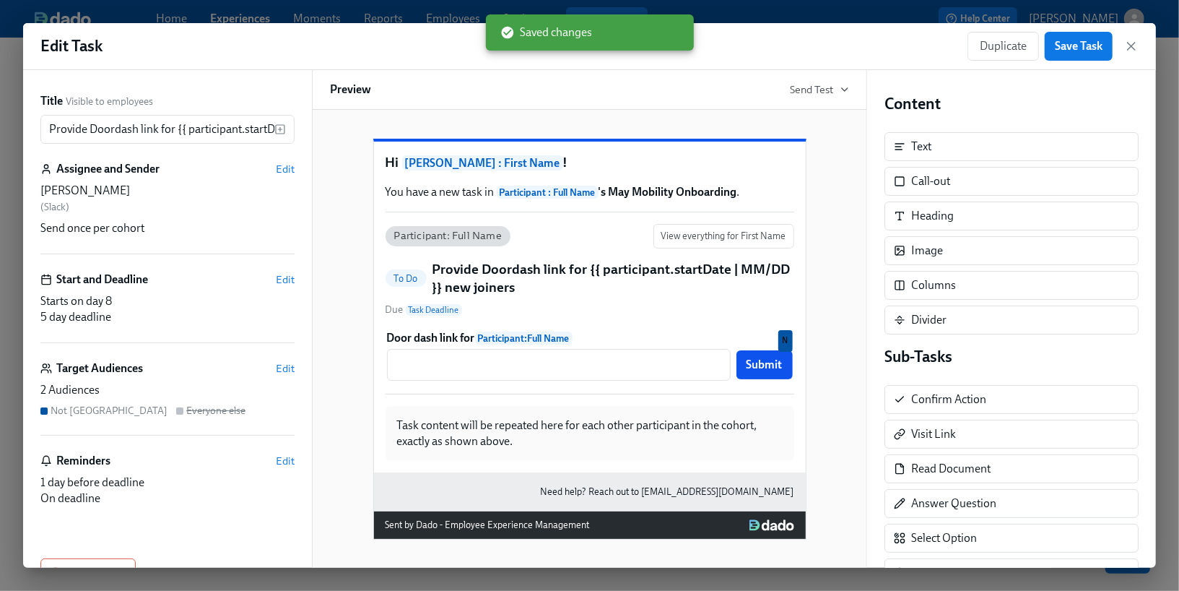
scroll to position [25, 0]
click at [284, 174] on span "Edit" at bounding box center [285, 169] width 19 height 14
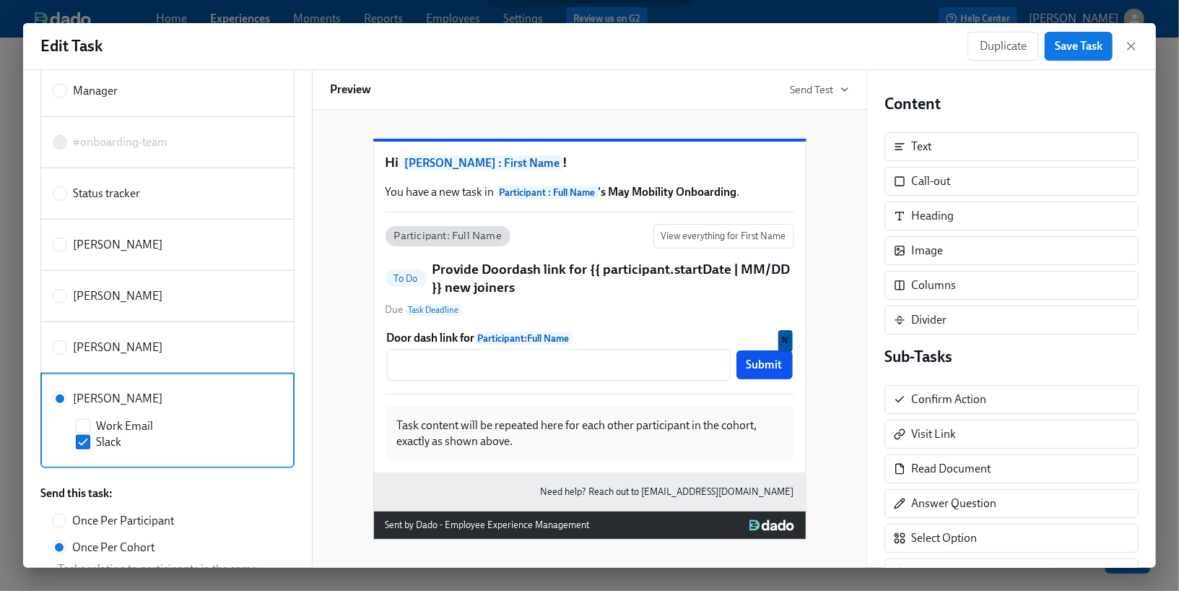
scroll to position [1060, 0]
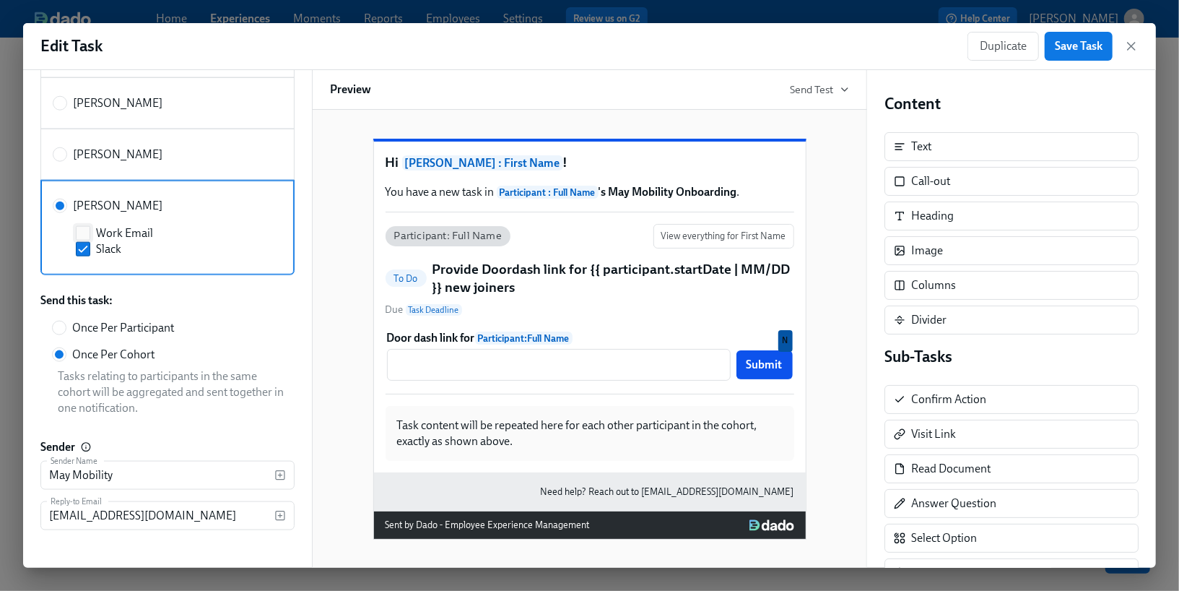
click at [85, 227] on input "Work Email" at bounding box center [83, 233] width 13 height 13
checkbox input "true"
click at [1065, 47] on span "Save Task" at bounding box center [1079, 46] width 48 height 14
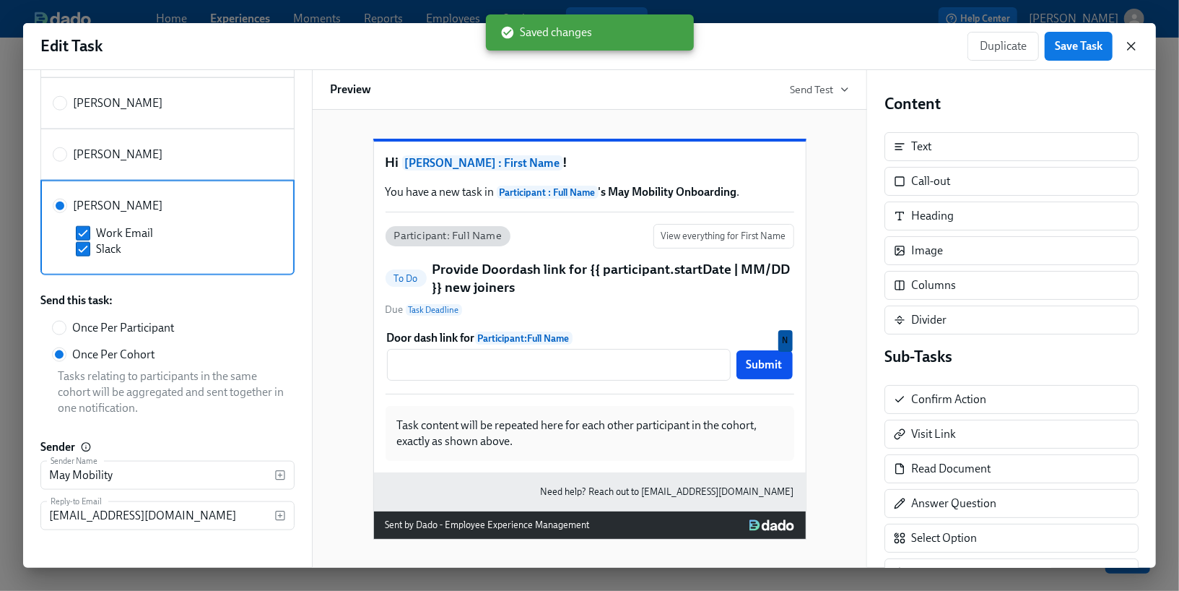
click at [1129, 52] on icon "button" at bounding box center [1131, 46] width 14 height 14
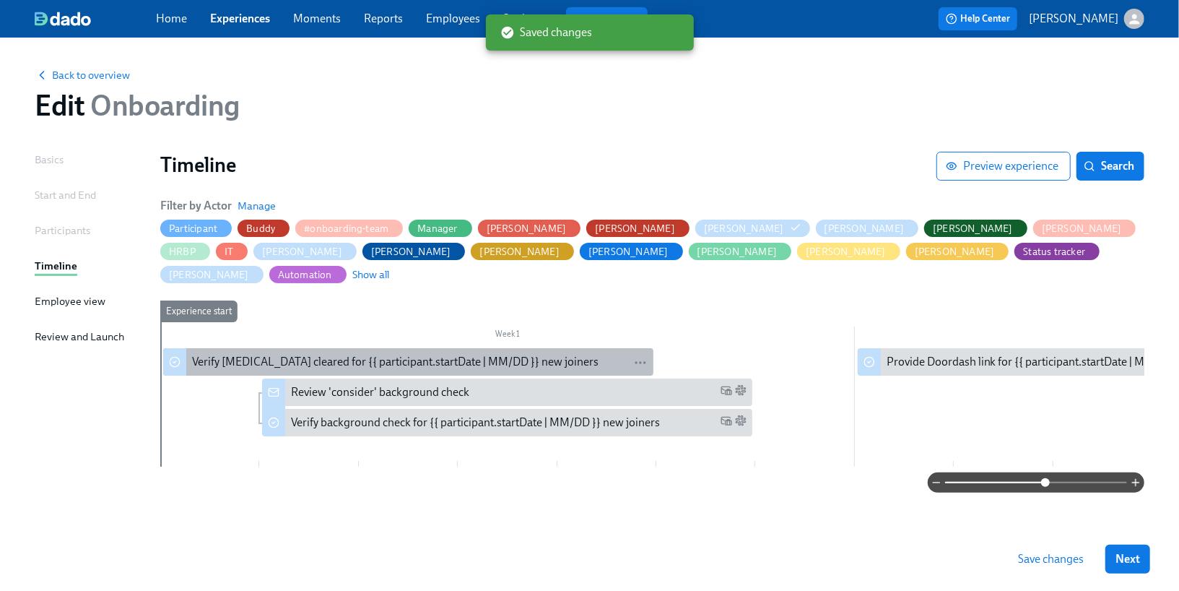
click at [507, 354] on div "Verify [MEDICAL_DATA] cleared for {{ participant.startDate | MM/DD }} new joine…" at bounding box center [395, 362] width 407 height 16
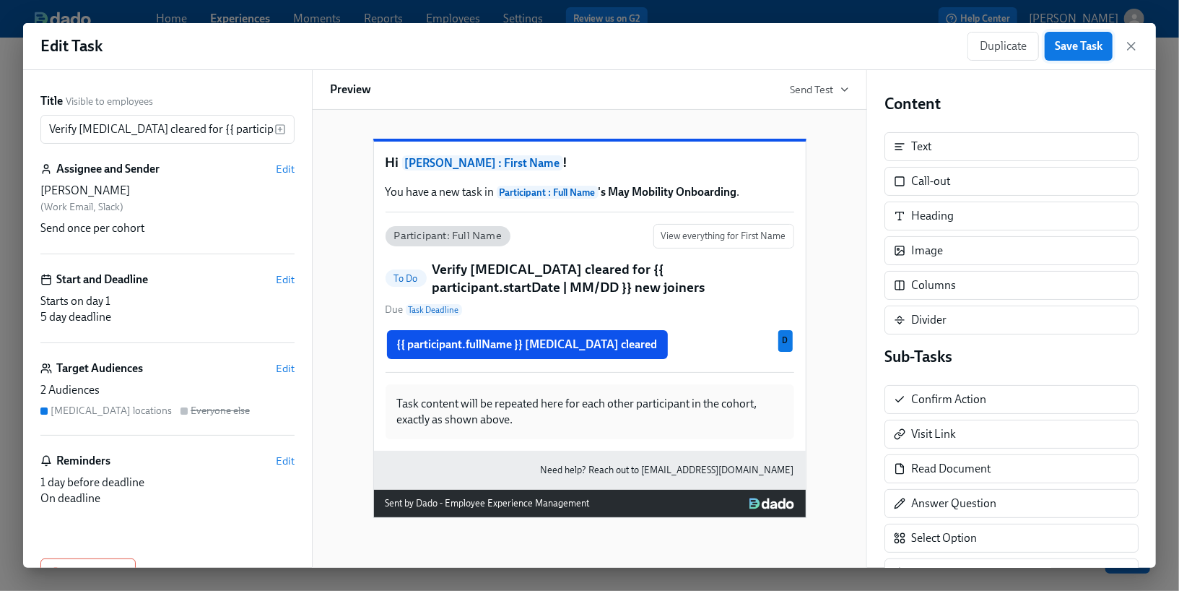
click at [1082, 50] on span "Save Task" at bounding box center [1079, 46] width 48 height 14
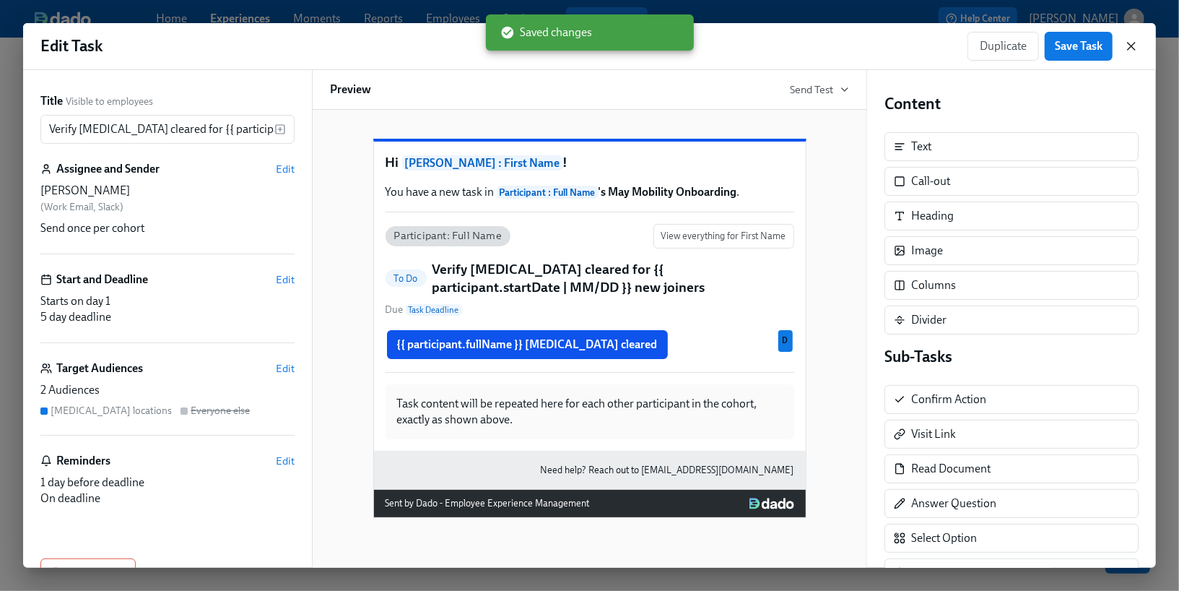
click at [1136, 50] on icon "button" at bounding box center [1131, 46] width 14 height 14
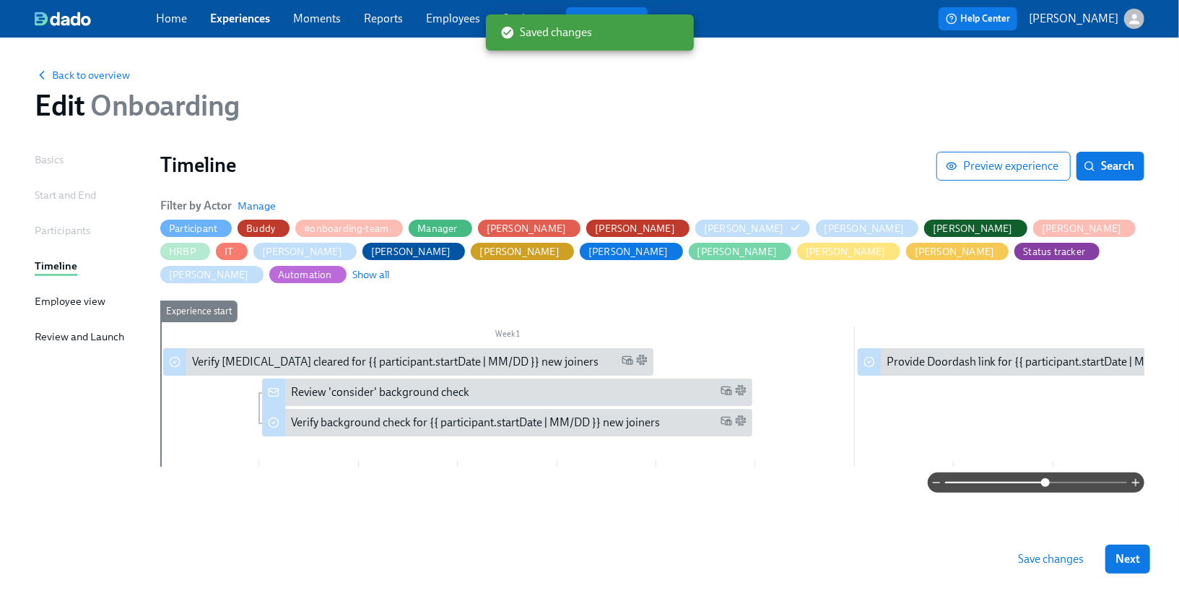
click at [1069, 561] on span "Save changes" at bounding box center [1051, 559] width 66 height 14
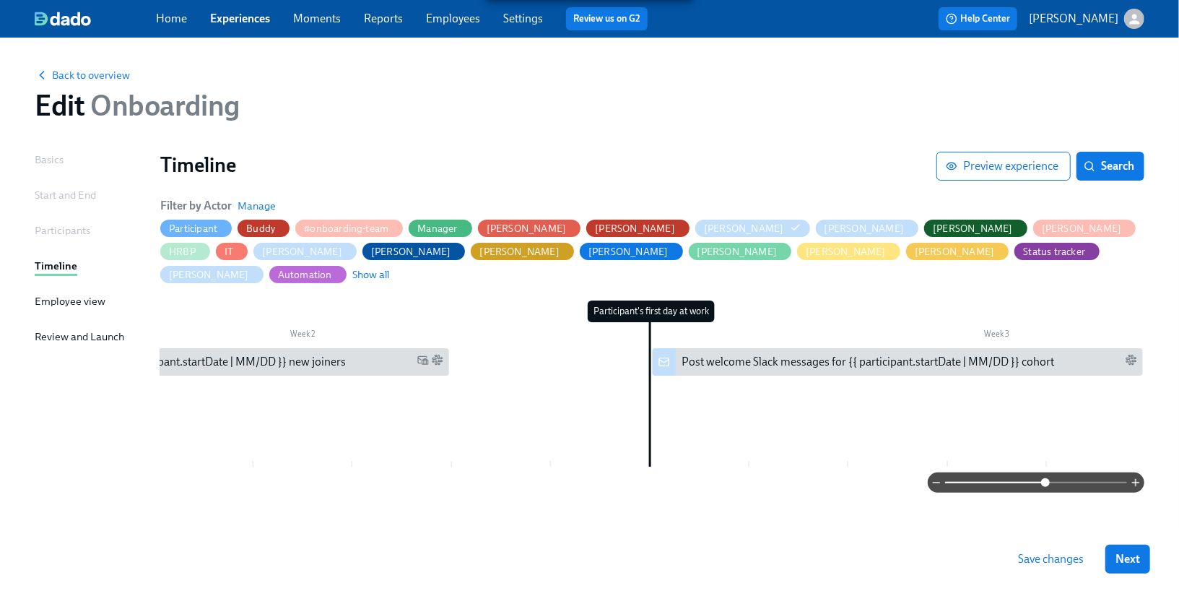
scroll to position [0, 901]
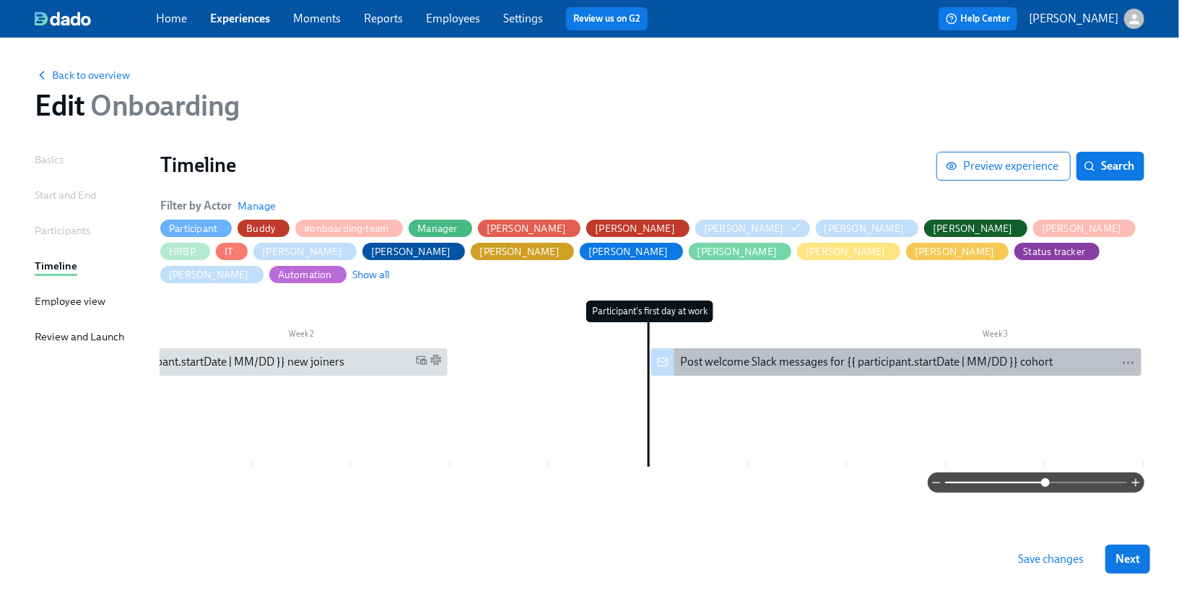
click at [880, 354] on div "Post welcome Slack messages for {{ participant.startDate | MM/DD }} cohort" at bounding box center [866, 362] width 373 height 16
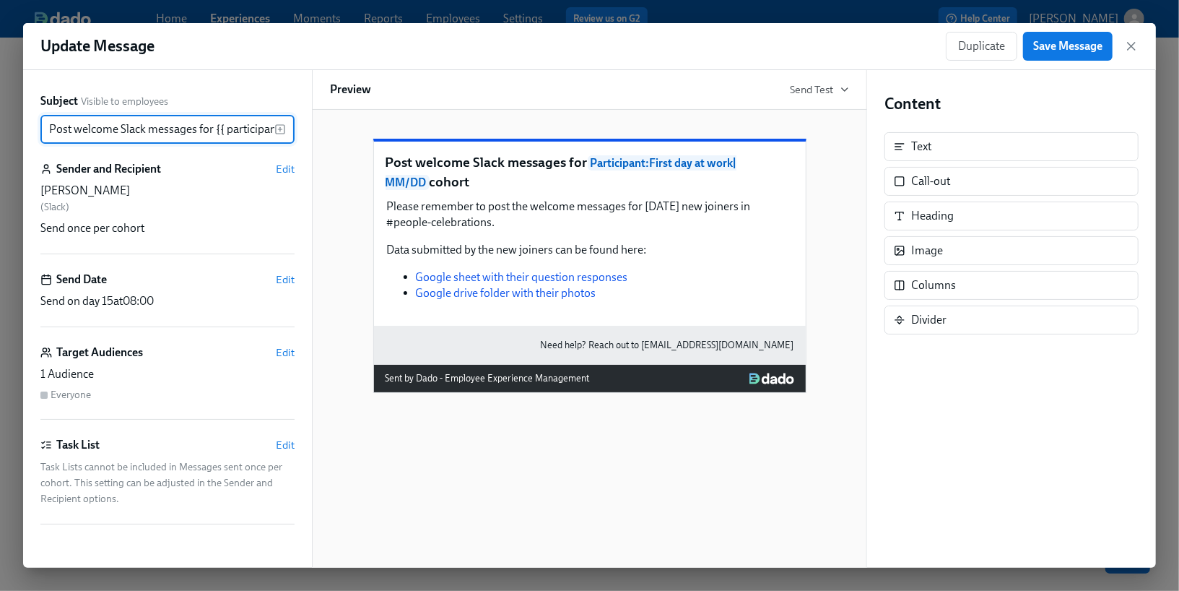
scroll to position [0, 147]
click at [286, 169] on span "Edit" at bounding box center [285, 169] width 19 height 14
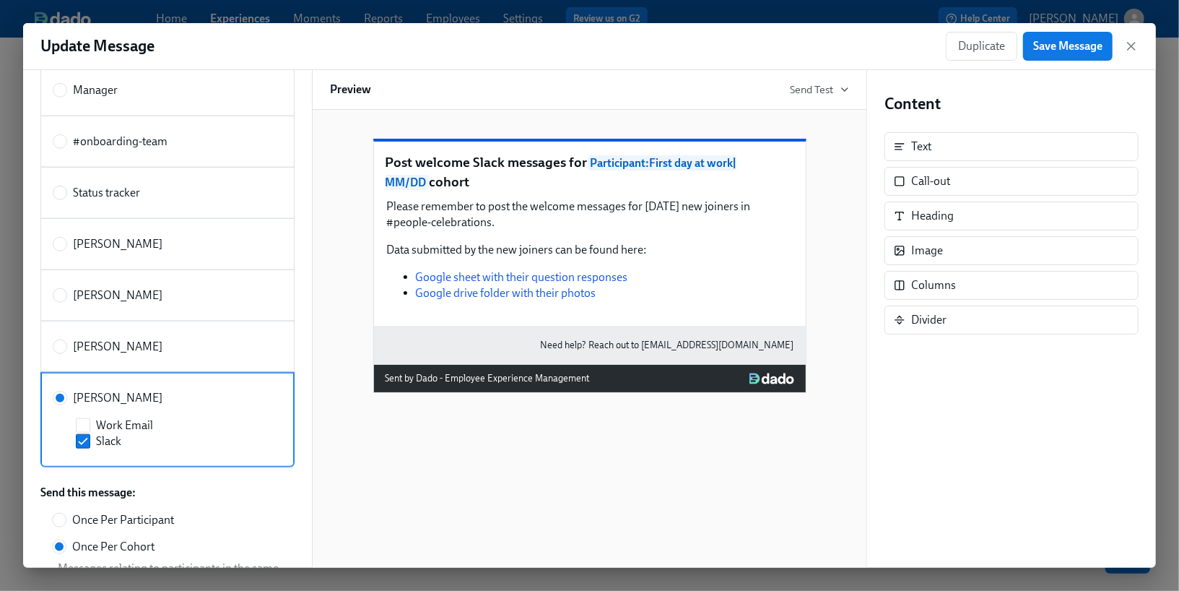
scroll to position [888, 0]
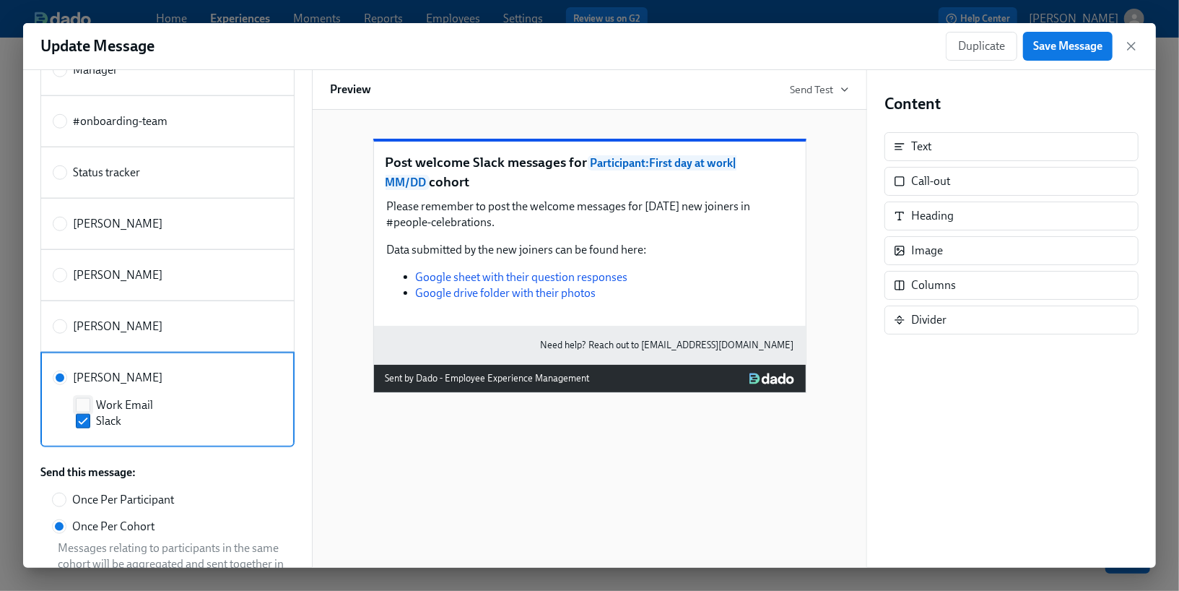
click at [119, 397] on span "Work Email" at bounding box center [124, 405] width 57 height 16
click at [90, 399] on input "Work Email" at bounding box center [83, 405] width 13 height 13
checkbox input "true"
click at [1057, 51] on span "Save Message" at bounding box center [1067, 46] width 69 height 14
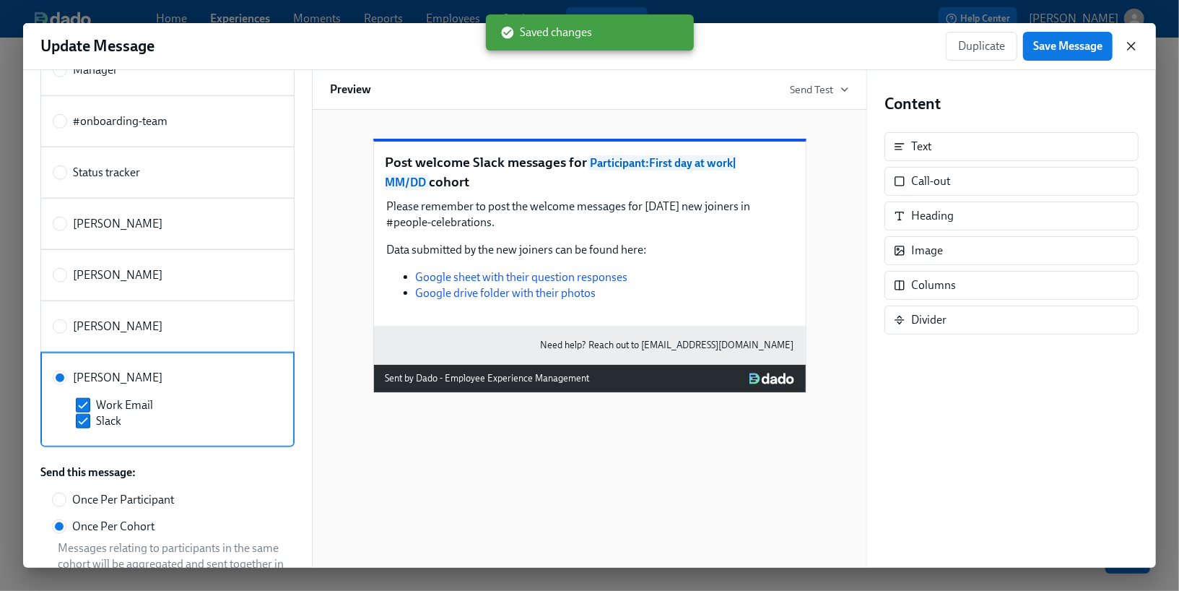
click at [1129, 46] on icon "button" at bounding box center [1131, 46] width 14 height 14
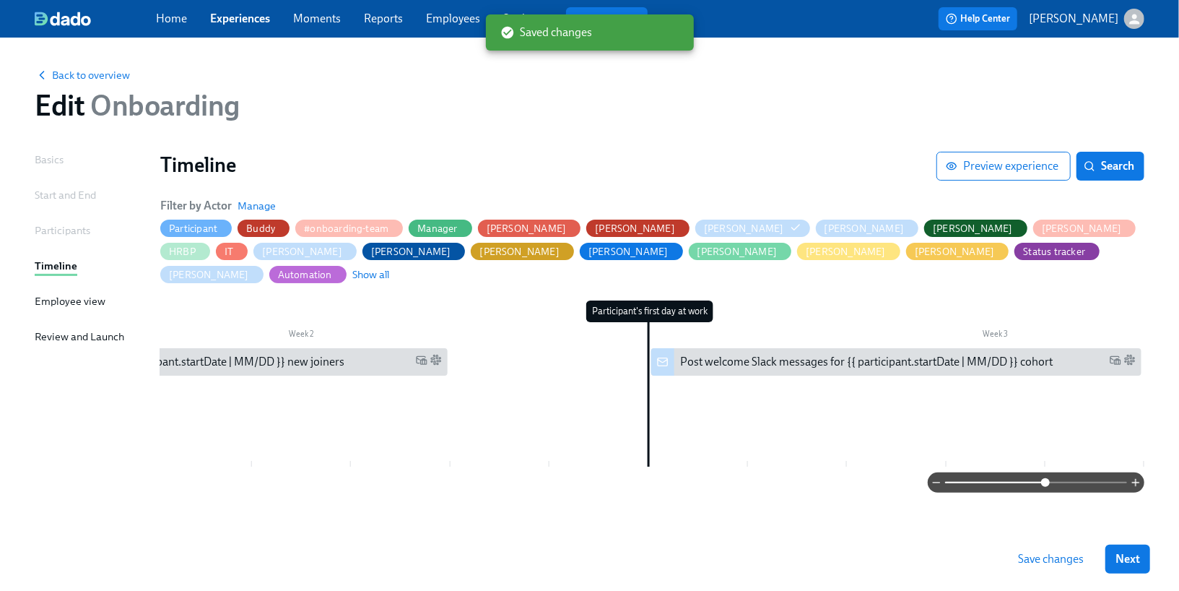
click at [1045, 573] on button "Save changes" at bounding box center [1051, 558] width 86 height 29
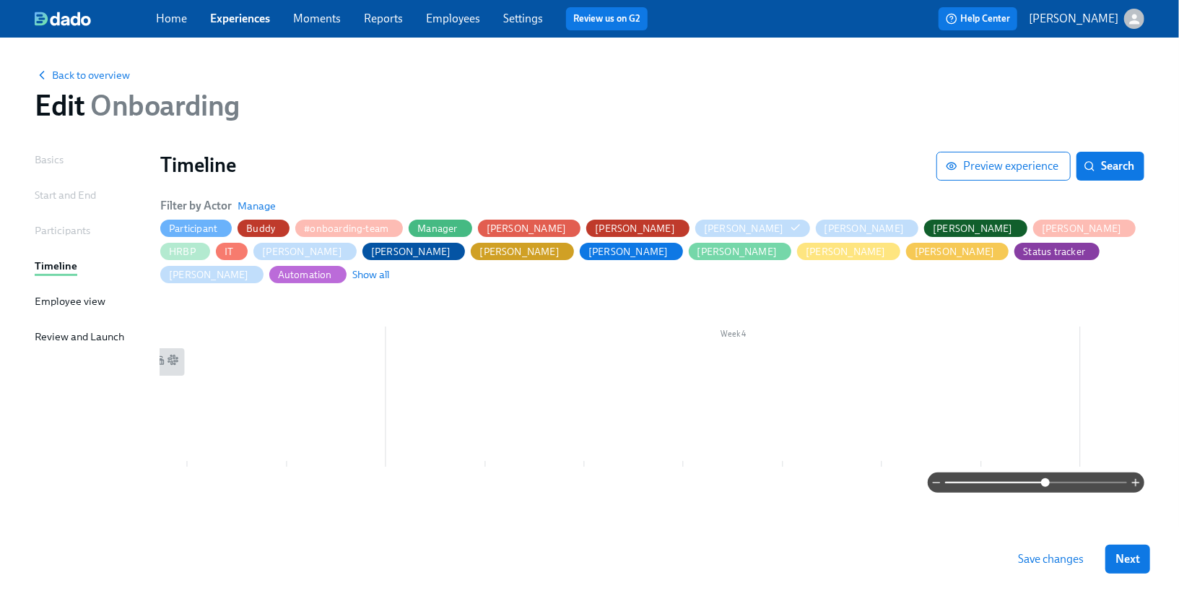
scroll to position [0, 1964]
click at [229, 17] on link "Experiences" at bounding box center [240, 19] width 60 height 14
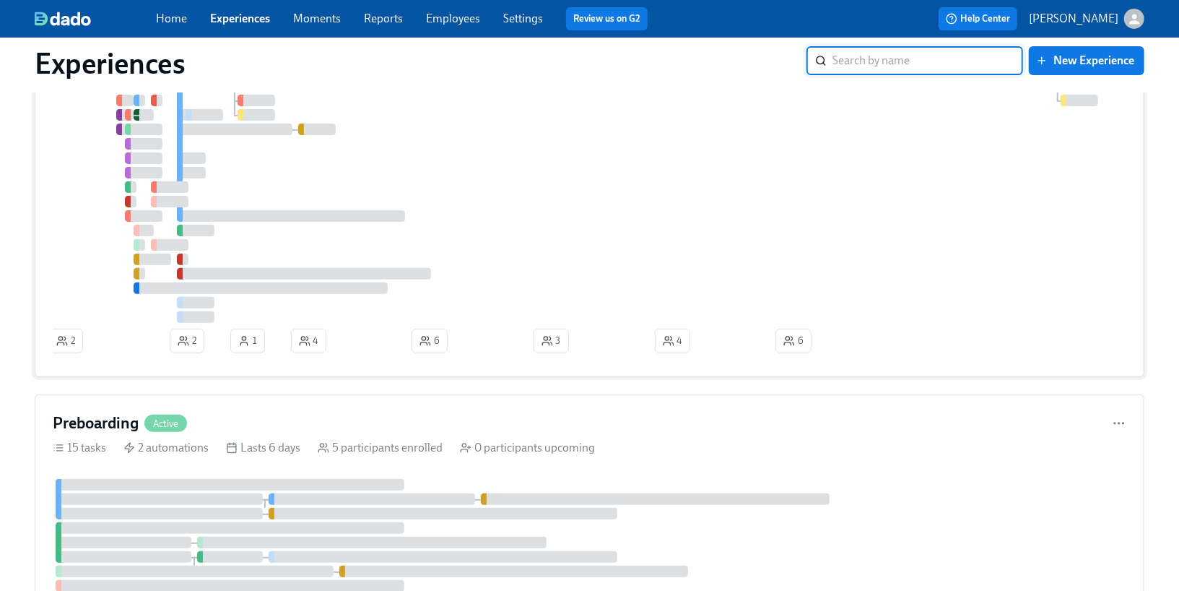
scroll to position [186, 0]
